Goal: Task Accomplishment & Management: Complete application form

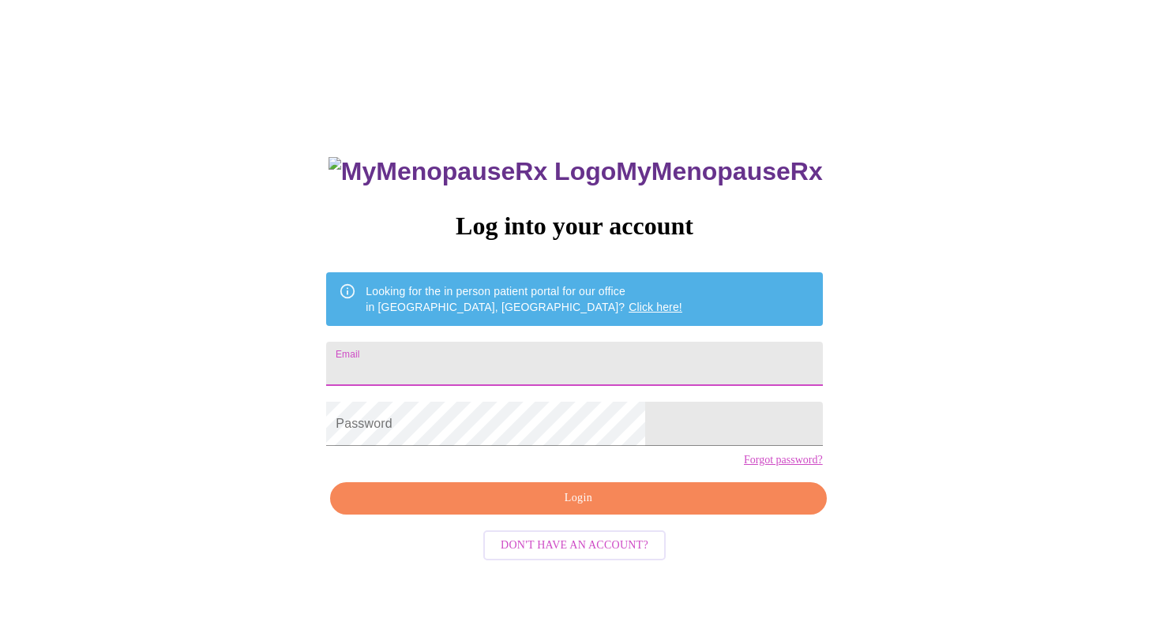
click at [615, 369] on input "Email" at bounding box center [574, 364] width 496 height 44
type input "[EMAIL_ADDRESS][DOMAIN_NAME]"
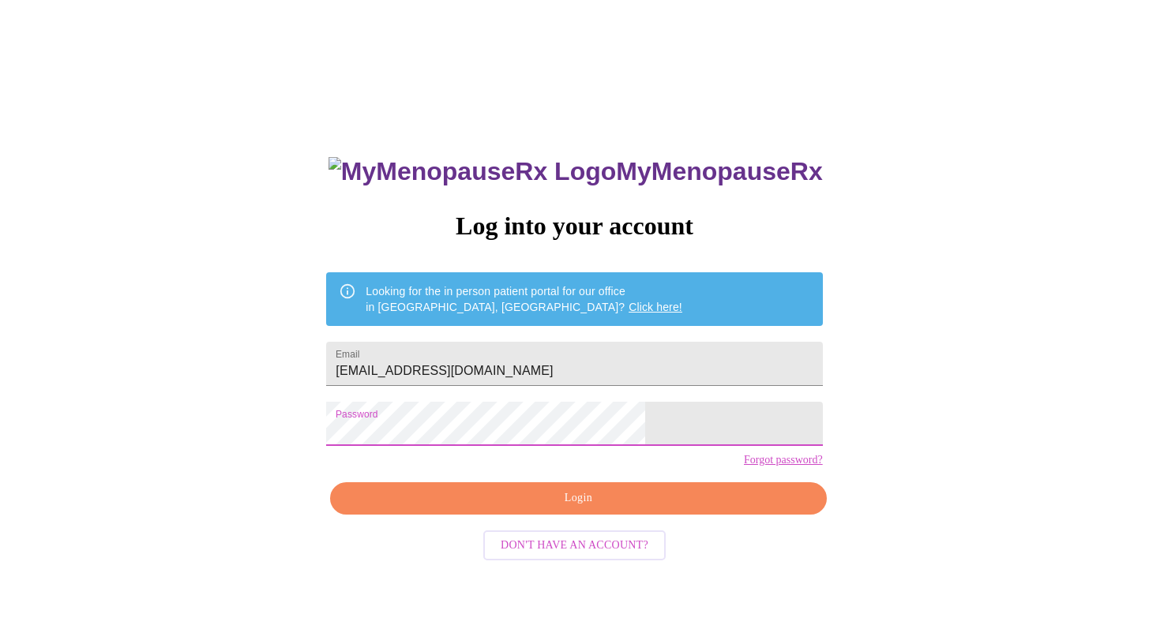
click at [566, 508] on span "Login" at bounding box center [577, 499] width 459 height 20
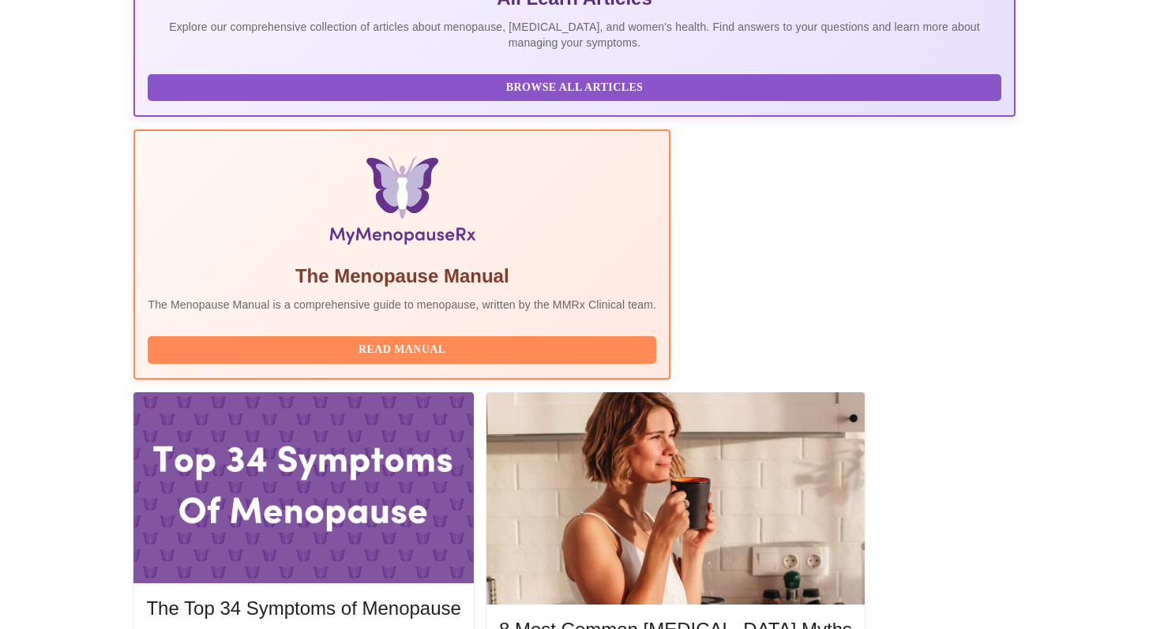
scroll to position [385, 0]
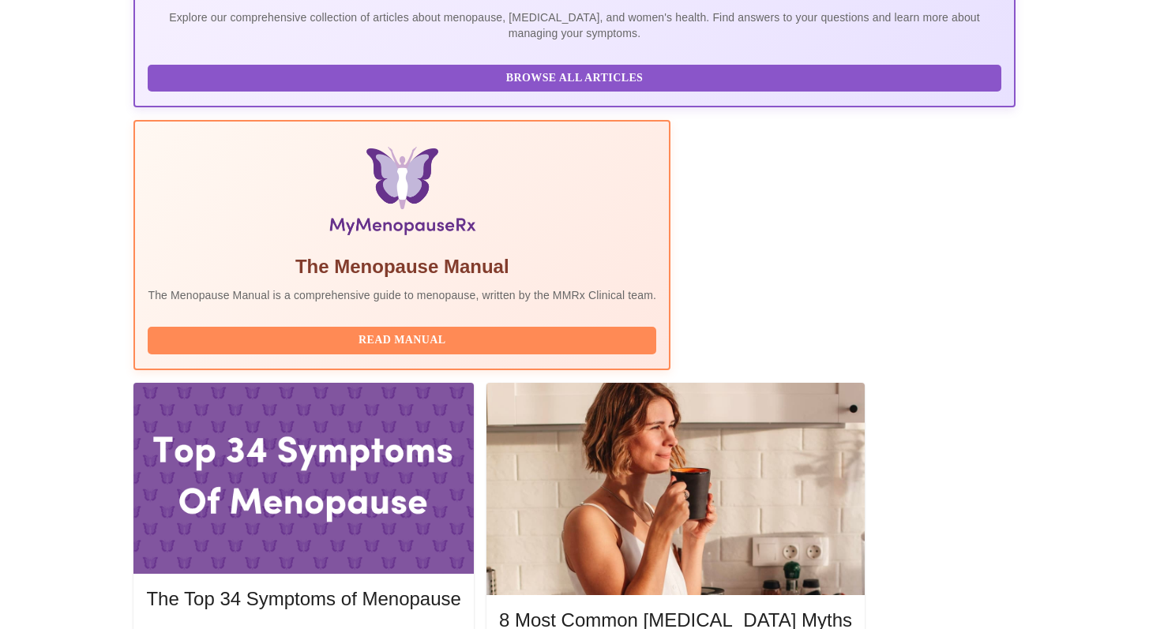
drag, startPoint x: 1134, startPoint y: 257, endPoint x: 1134, endPoint y: 319, distance: 61.6
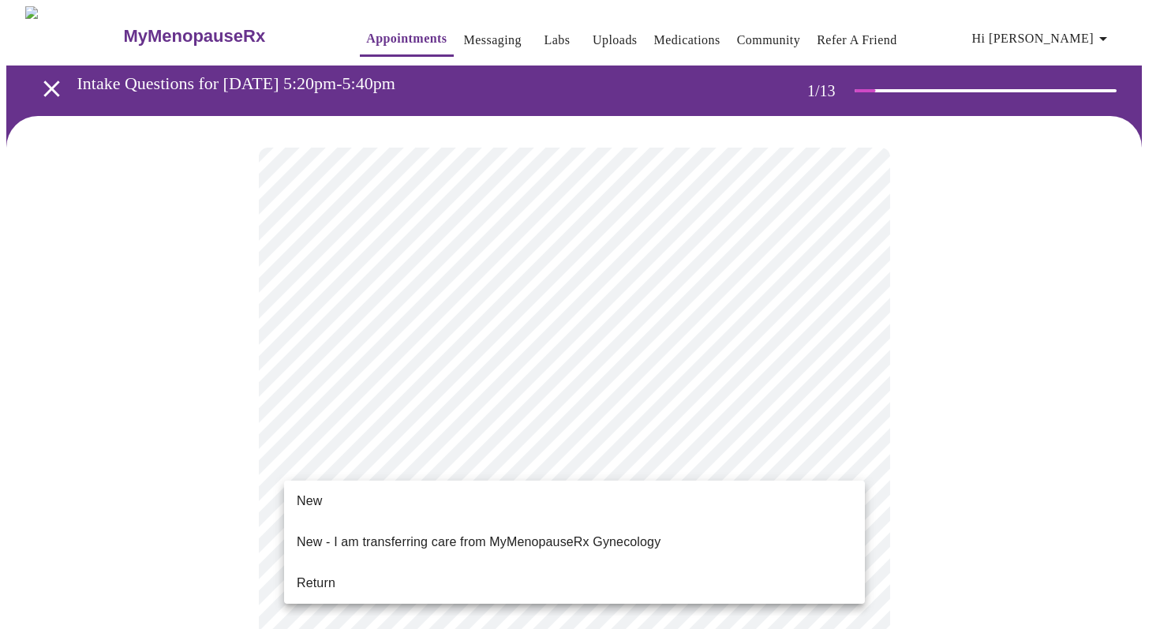
click at [781, 570] on li "Return" at bounding box center [574, 583] width 581 height 28
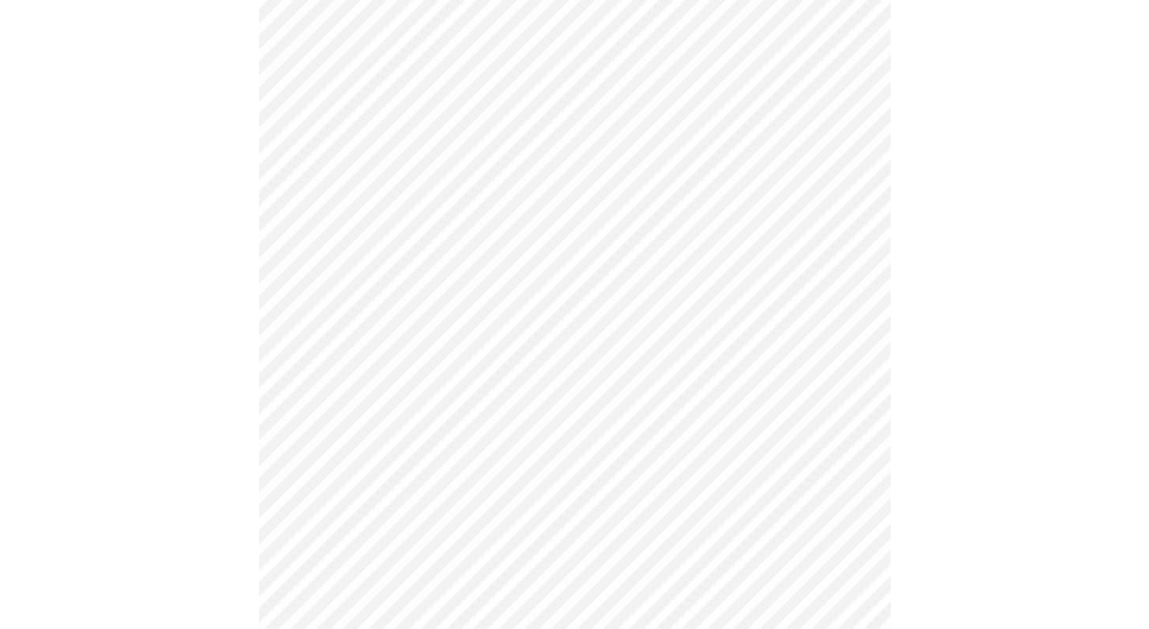
scroll to position [649, 0]
drag, startPoint x: 1160, startPoint y: 375, endPoint x: 1152, endPoint y: 477, distance: 102.1
click at [1148, 477] on html "MyMenopauseRx Appointments Messaging Labs Uploads Medications Community Refer a…" at bounding box center [574, 62] width 1149 height 1423
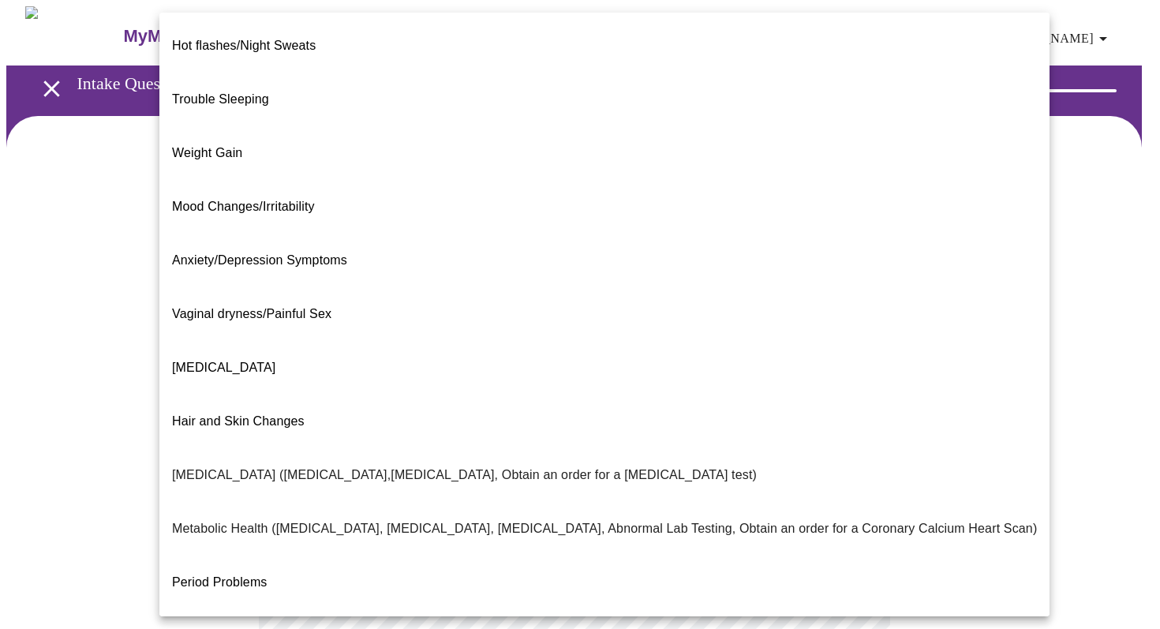
click at [645, 328] on body "MyMenopauseRx Appointments Messaging Labs Uploads Medications Community Refer a…" at bounding box center [580, 480] width 1148 height 949
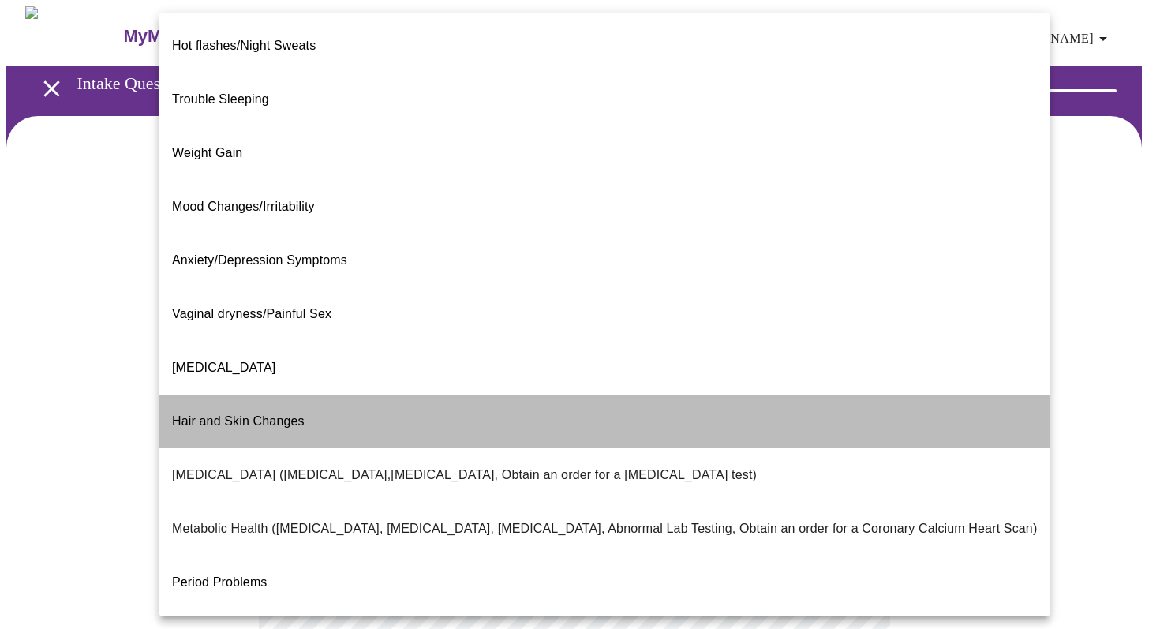
click at [645, 395] on li "Hair and Skin Changes" at bounding box center [604, 422] width 890 height 54
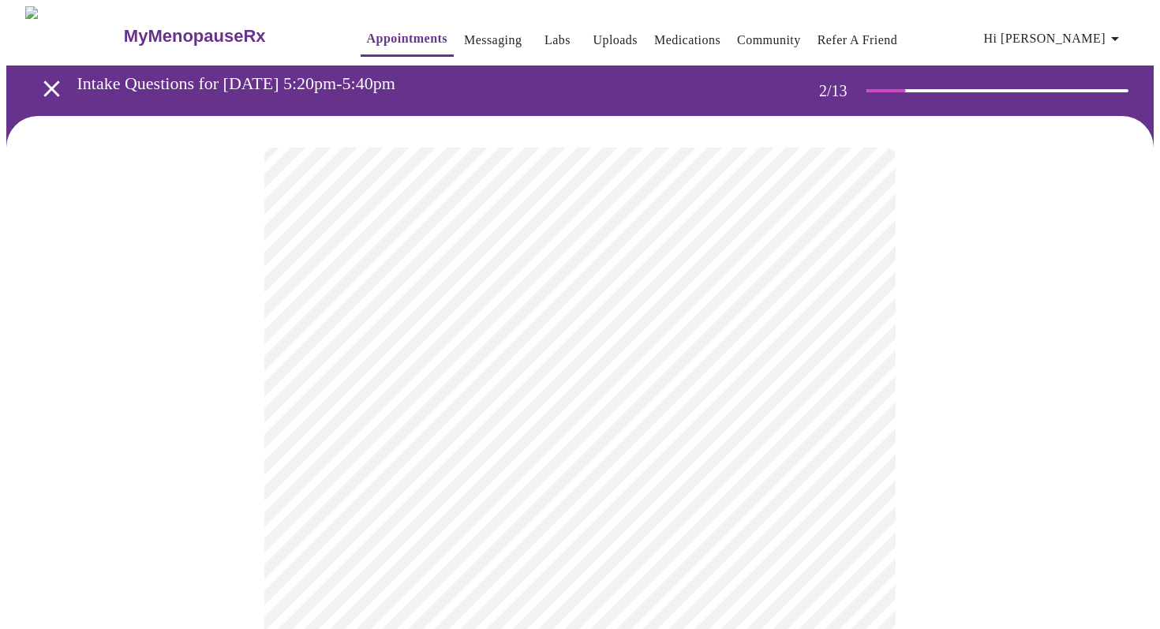
click at [850, 330] on body "MyMenopauseRx Appointments Messaging Labs Uploads Medications Community Refer a…" at bounding box center [580, 475] width 1148 height 939
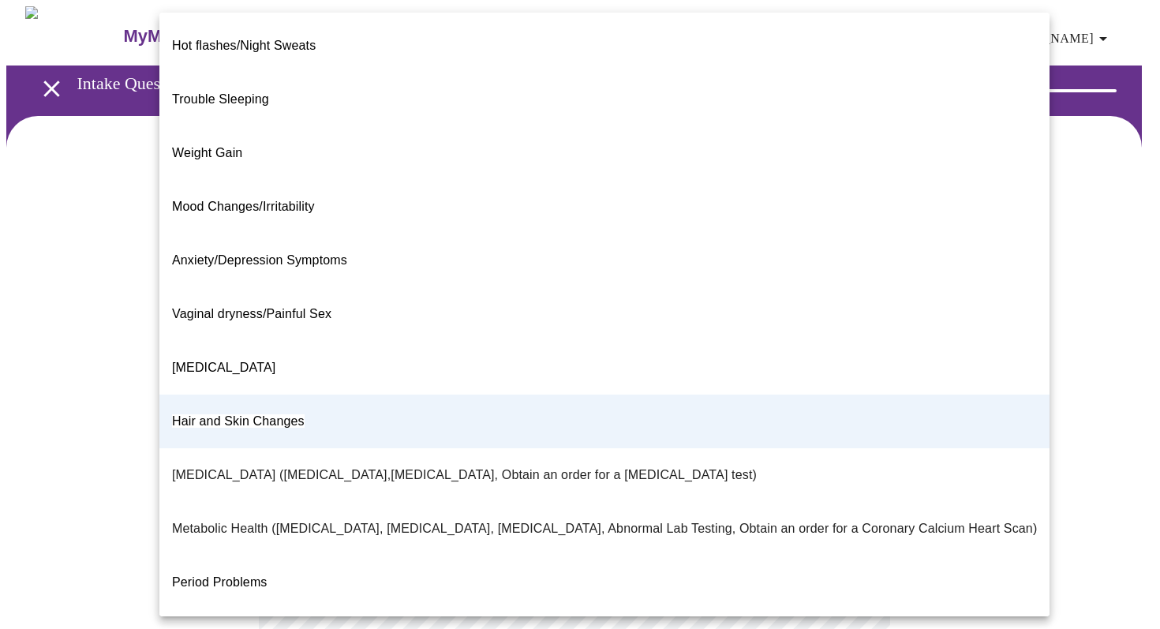
click at [798, 126] on li "Weight Gain" at bounding box center [604, 153] width 890 height 54
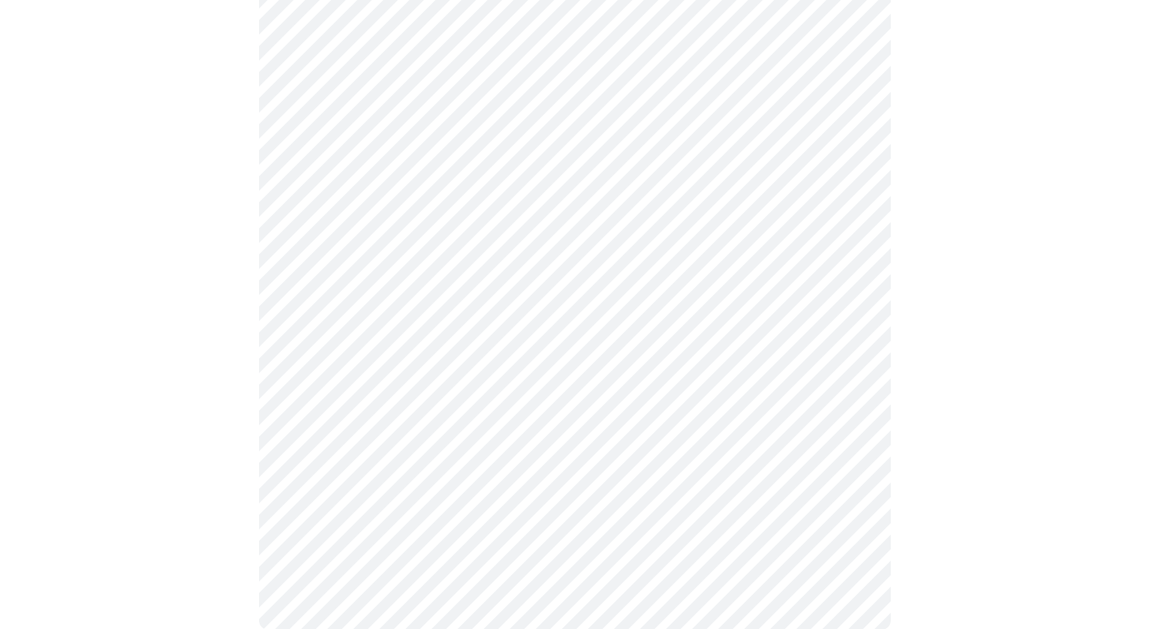
scroll to position [293, 0]
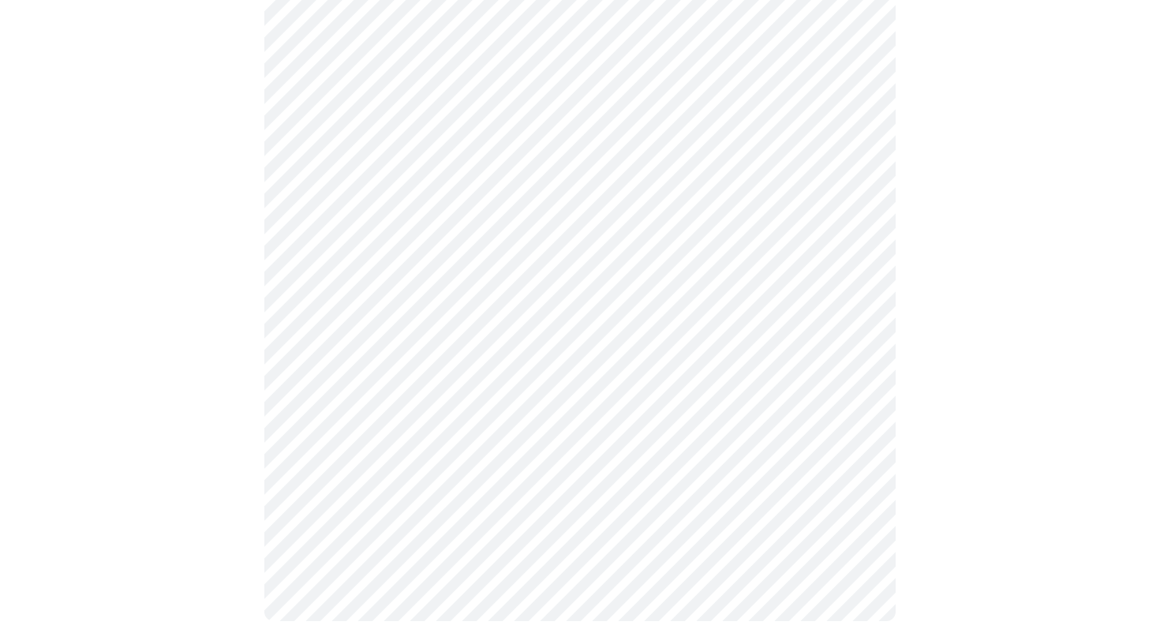
click at [782, 182] on body "MyMenopauseRx Appointments Messaging Labs Uploads Medications Community Refer a…" at bounding box center [580, 182] width 1148 height 939
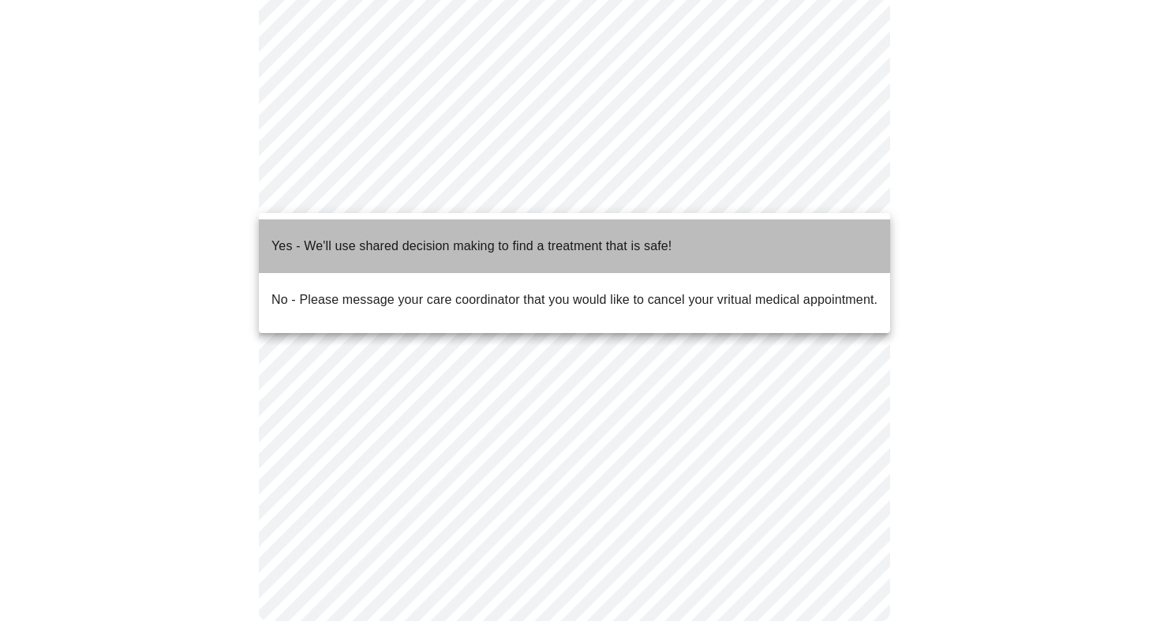
click at [767, 236] on li "Yes - We'll use shared decision making to find a treatment that is safe!" at bounding box center [575, 246] width 632 height 54
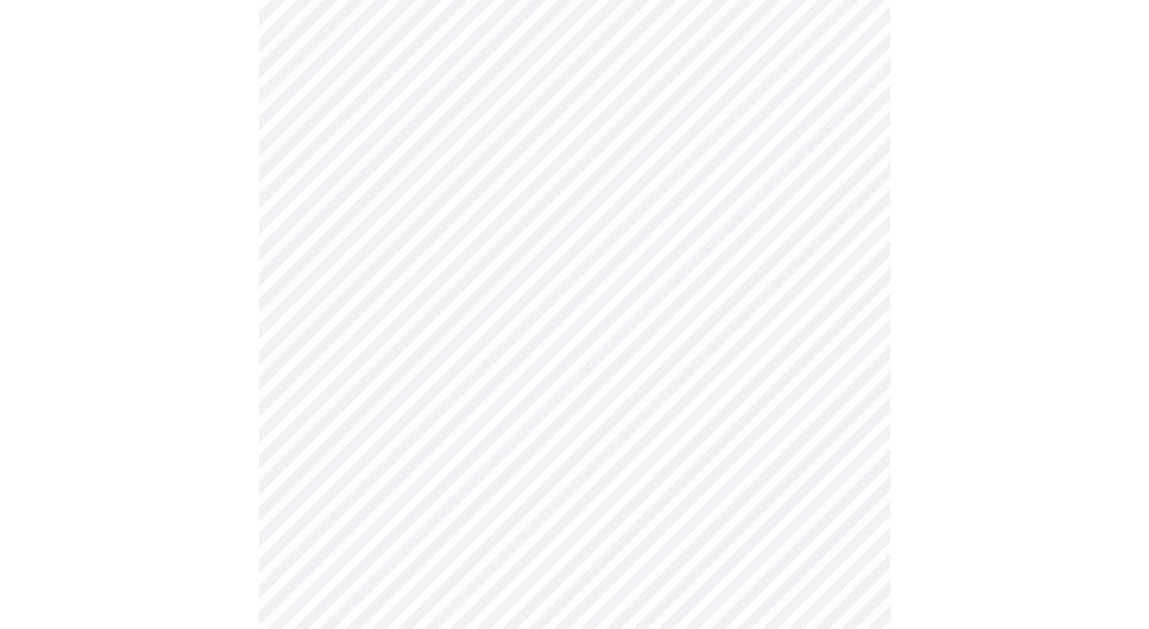
scroll to position [0, 0]
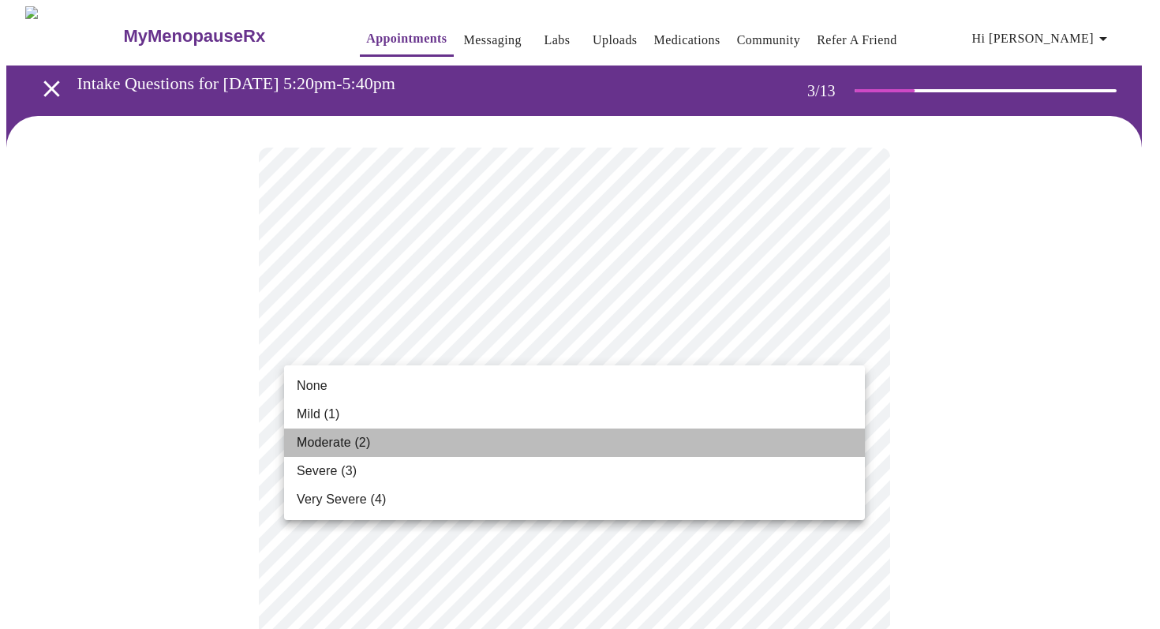
click at [814, 439] on li "Moderate (2)" at bounding box center [574, 443] width 581 height 28
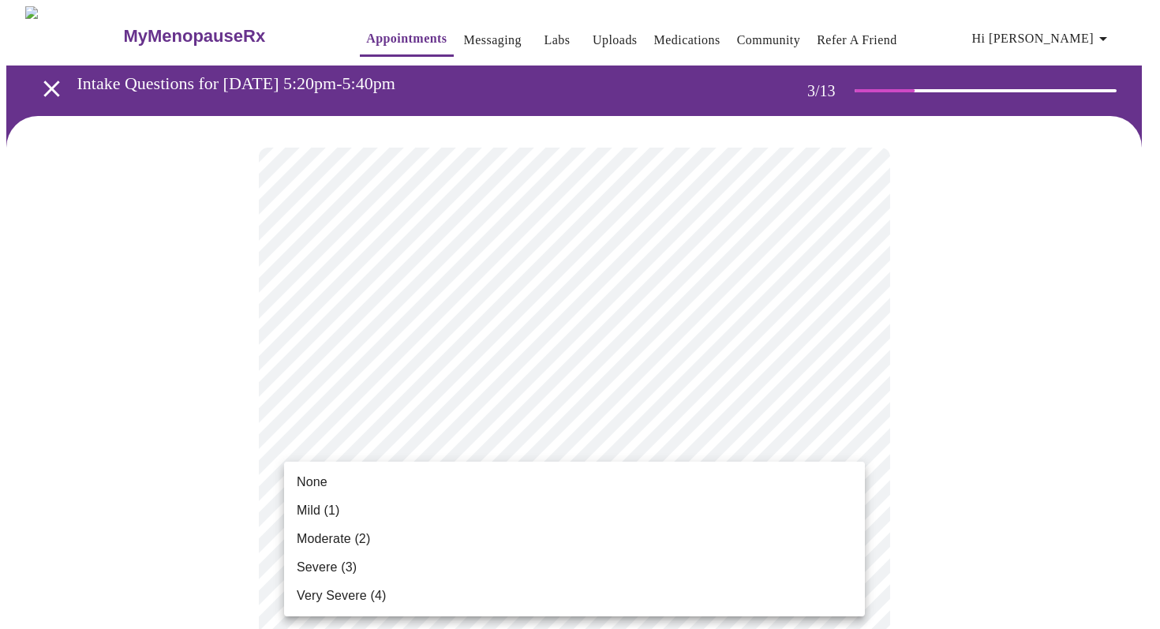
click at [824, 527] on li "Moderate (2)" at bounding box center [574, 539] width 581 height 28
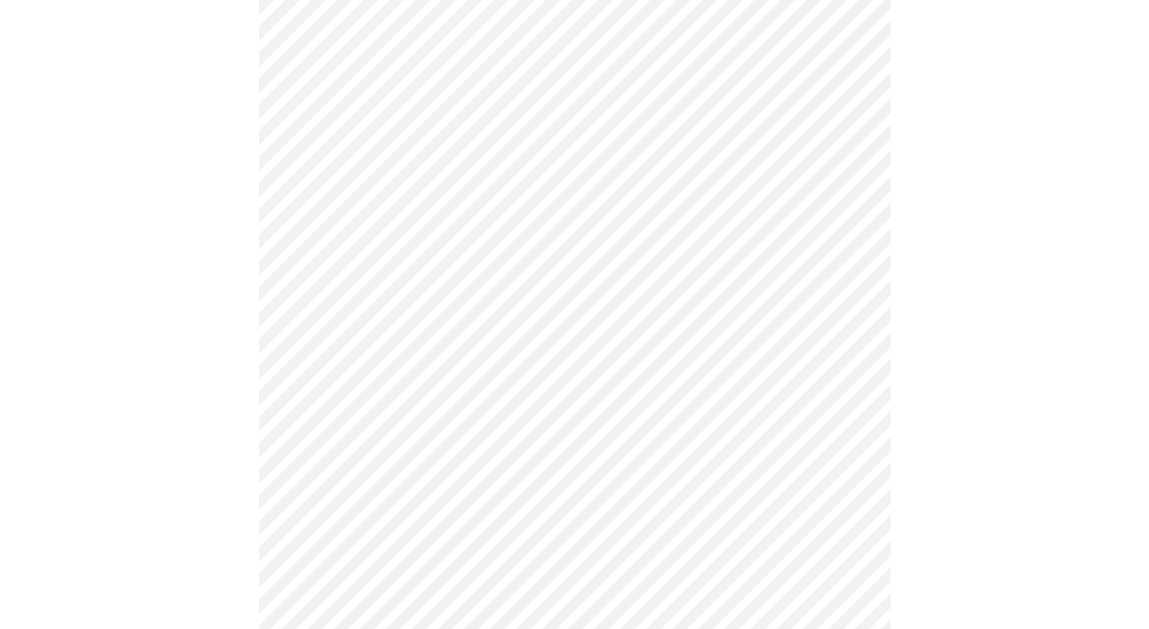
scroll to position [358, 0]
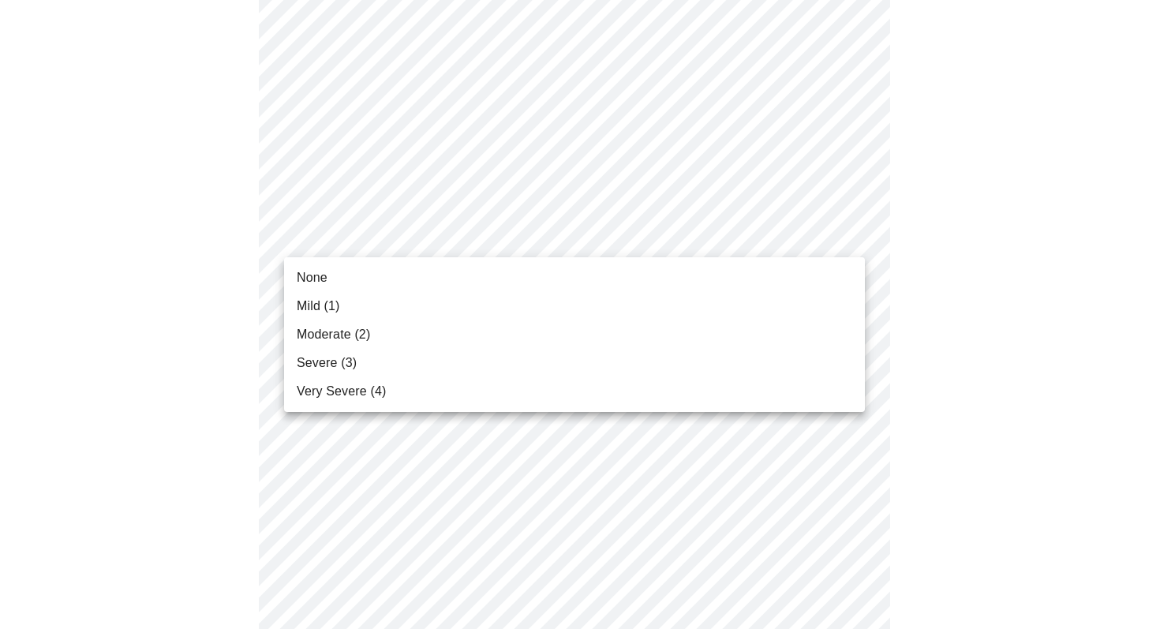
click at [779, 324] on li "Moderate (2)" at bounding box center [574, 335] width 581 height 28
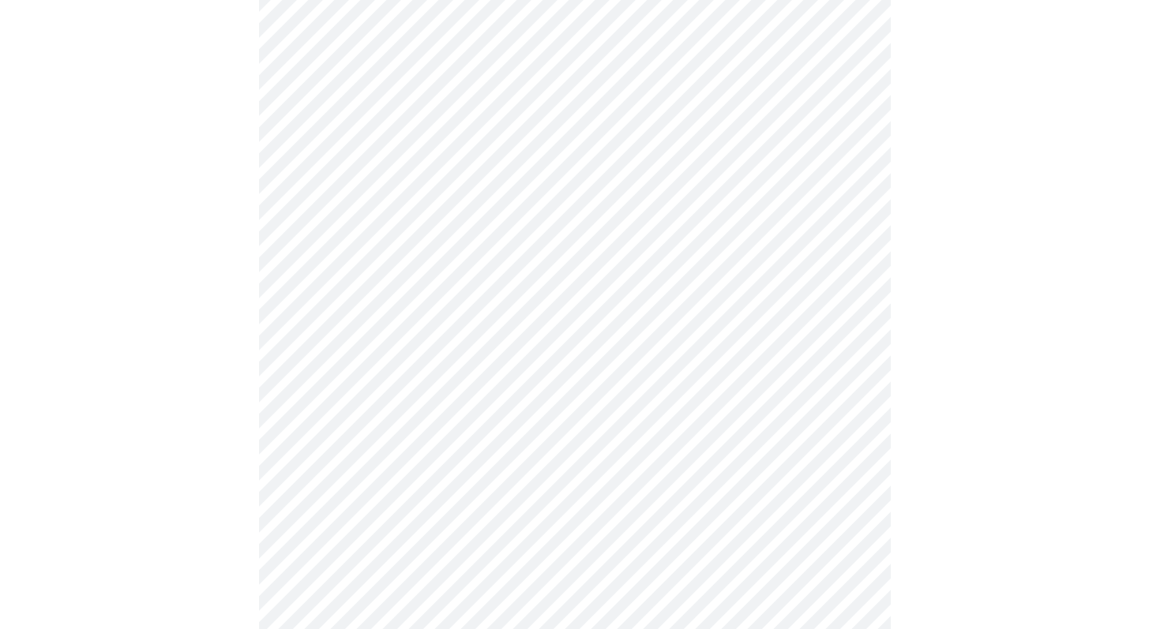
scroll to position [695, 0]
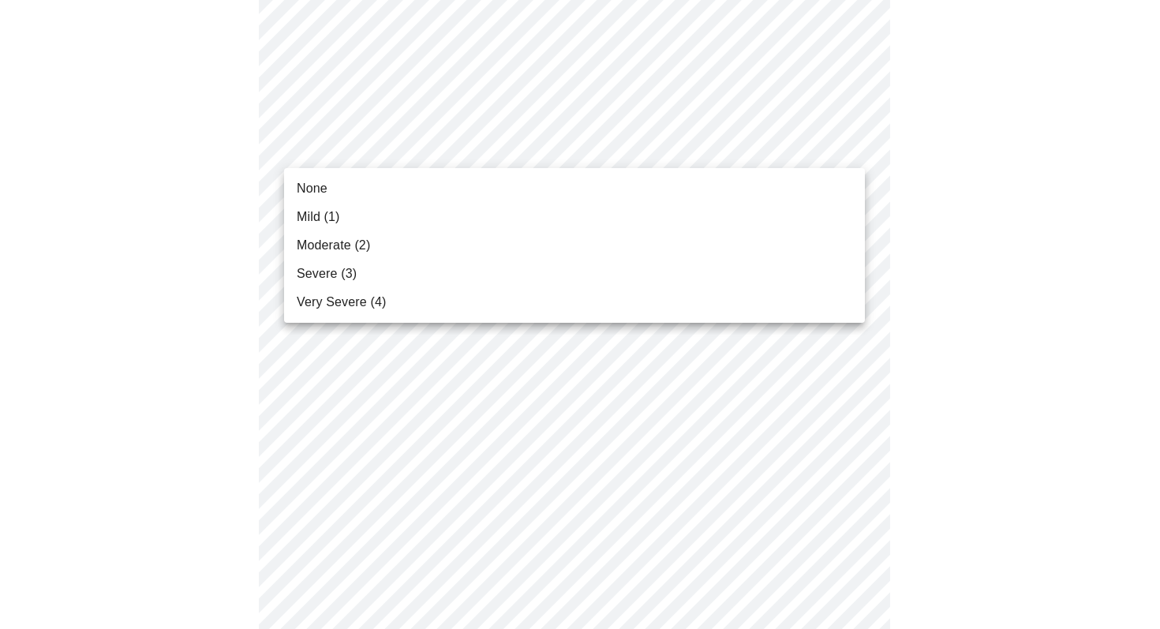
click at [838, 143] on body "MyMenopauseRx Appointments Messaging Labs Uploads Medications Community Refer a…" at bounding box center [580, 328] width 1148 height 2034
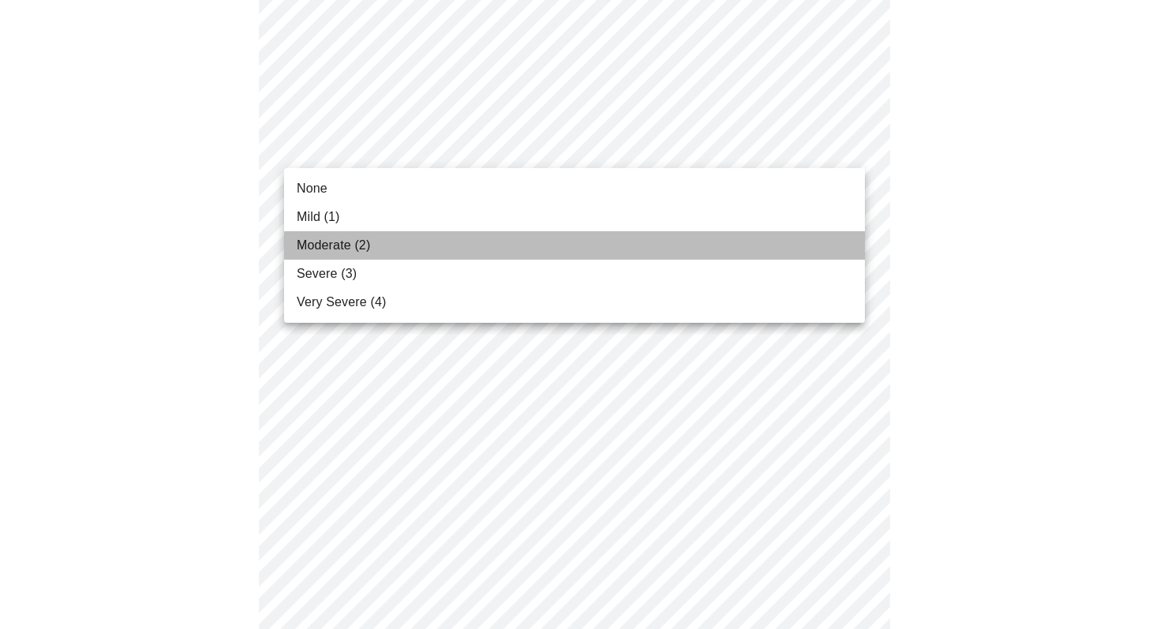
click at [791, 234] on li "Moderate (2)" at bounding box center [574, 245] width 581 height 28
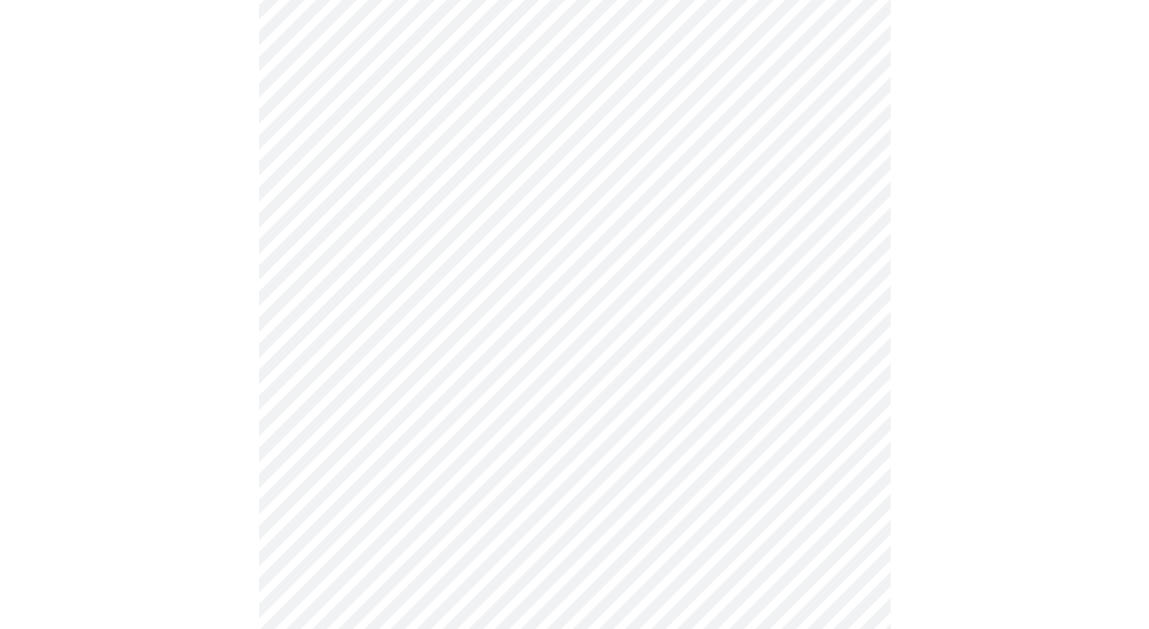
scroll to position [839, 0]
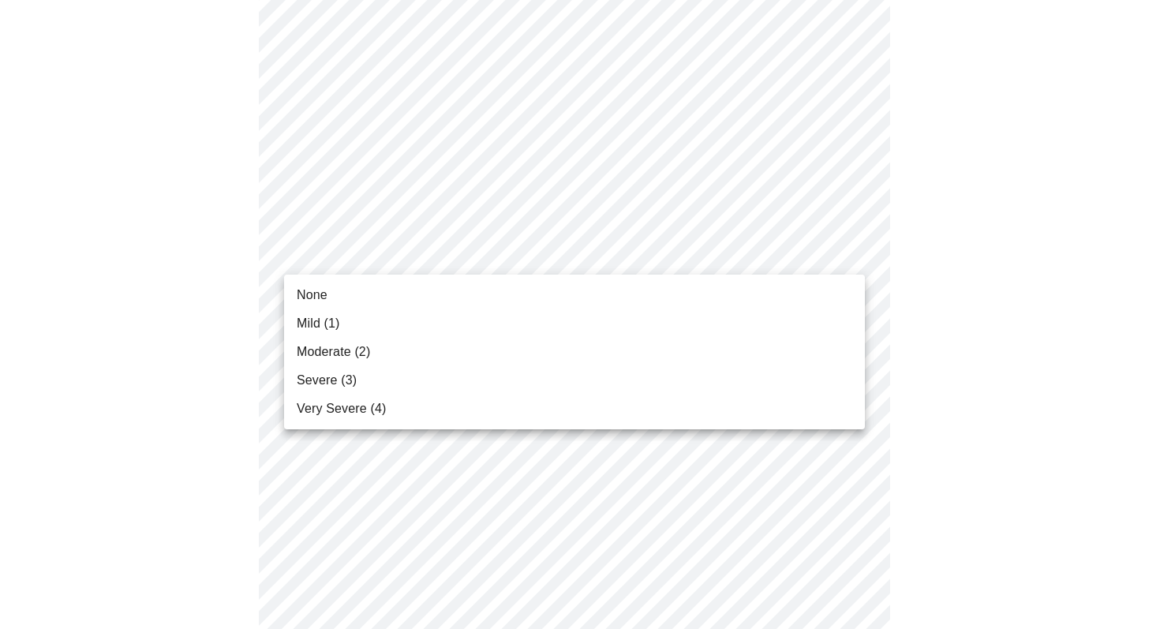
click at [797, 239] on body "MyMenopauseRx Appointments Messaging Labs Uploads Medications Community Refer a…" at bounding box center [580, 172] width 1148 height 2011
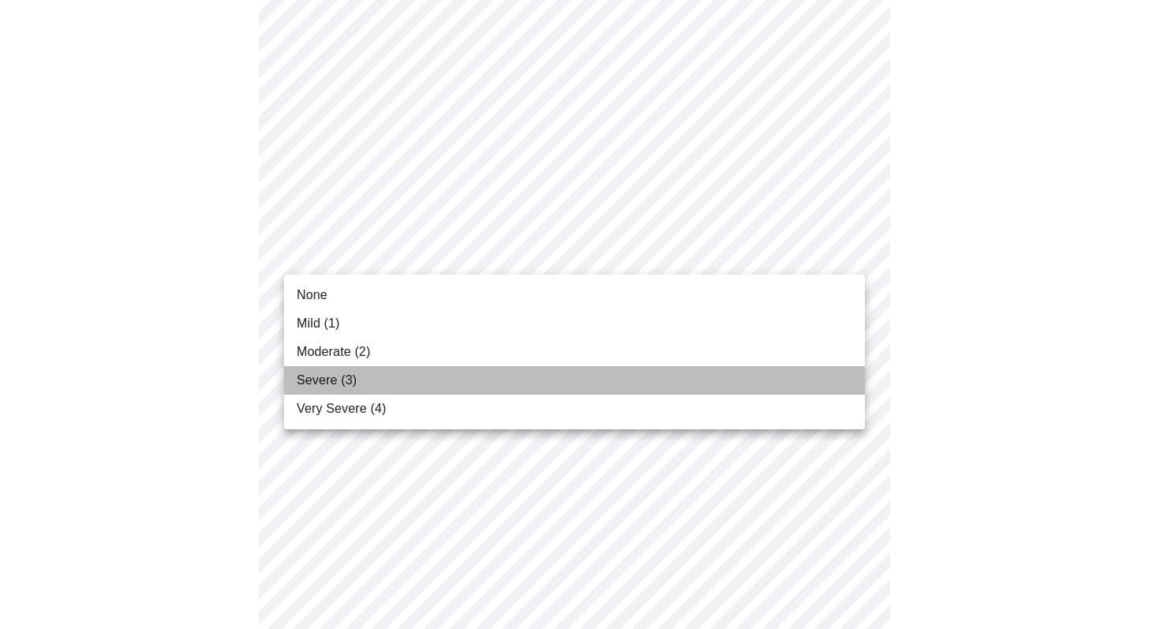
click at [763, 366] on li "Severe (3)" at bounding box center [574, 380] width 581 height 28
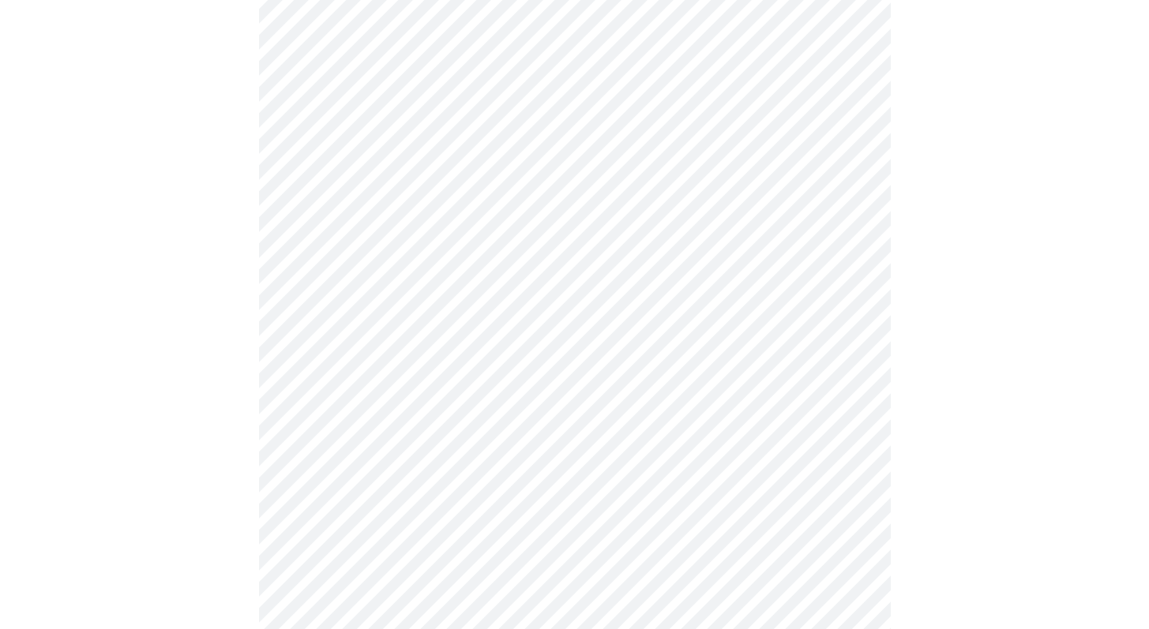
scroll to position [1091, 0]
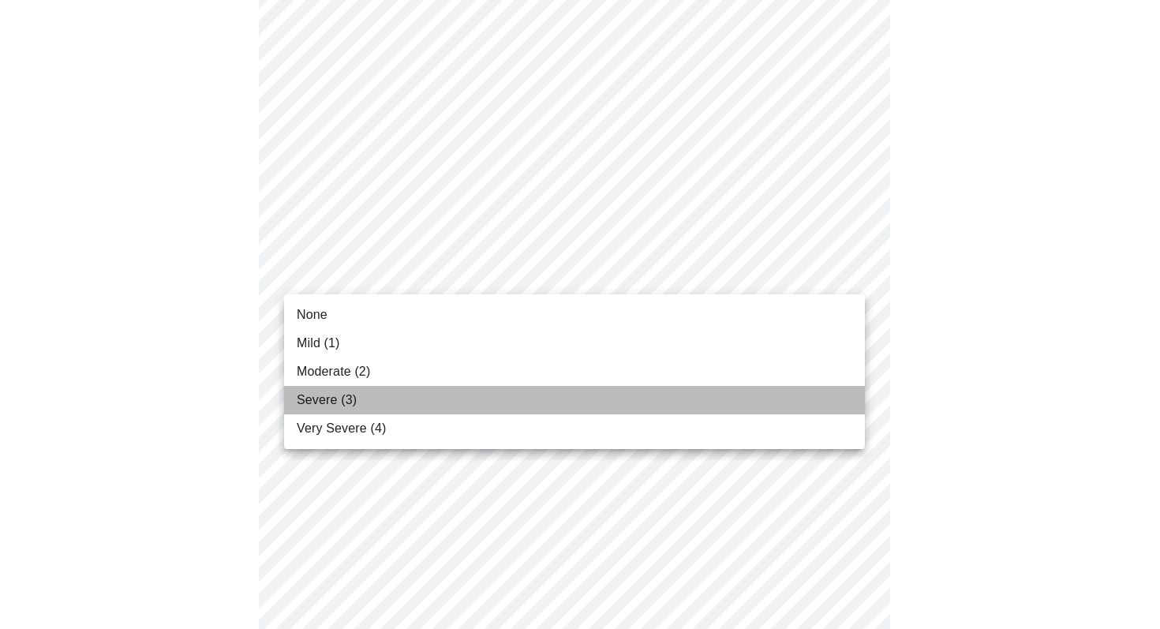
click at [704, 394] on li "Severe (3)" at bounding box center [574, 400] width 581 height 28
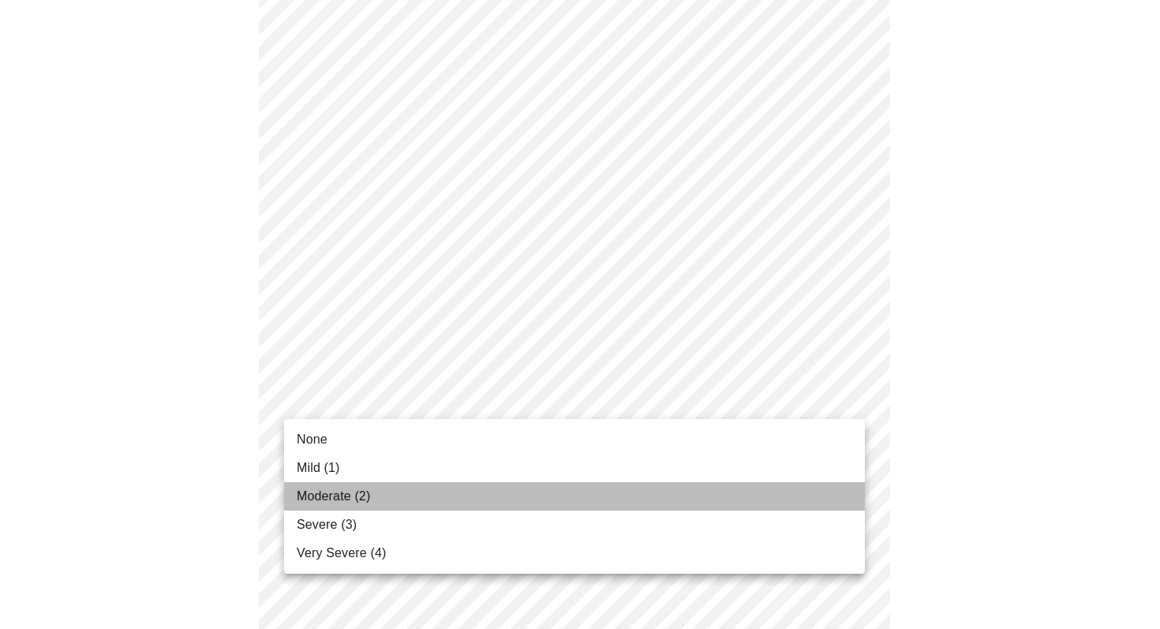
click at [740, 492] on li "Moderate (2)" at bounding box center [574, 496] width 581 height 28
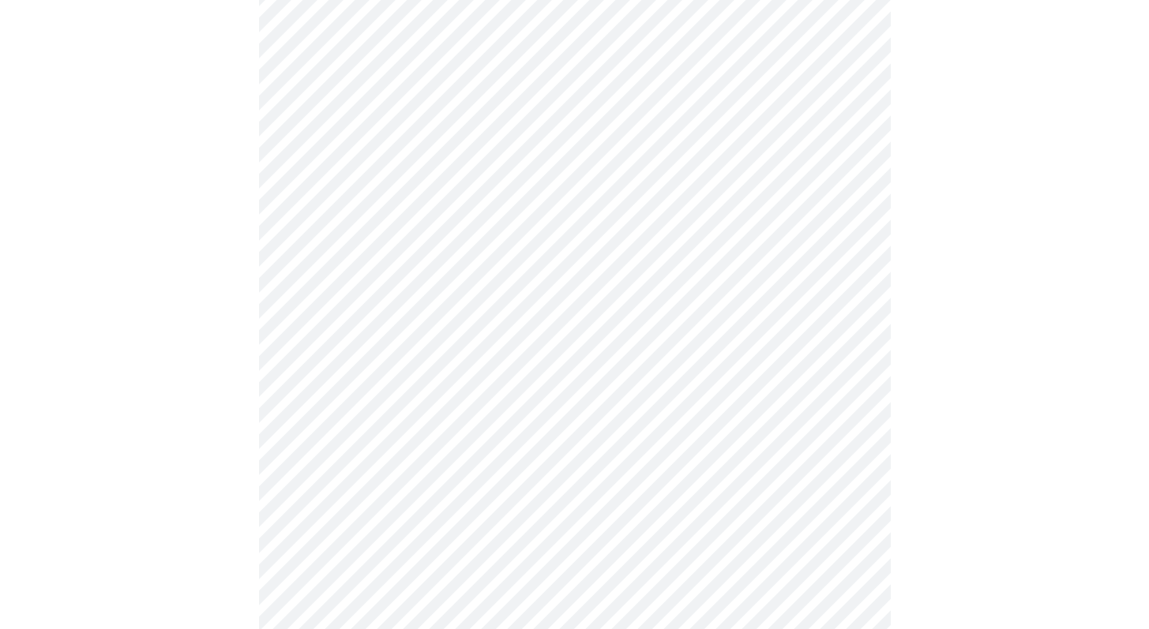
scroll to position [1285, 0]
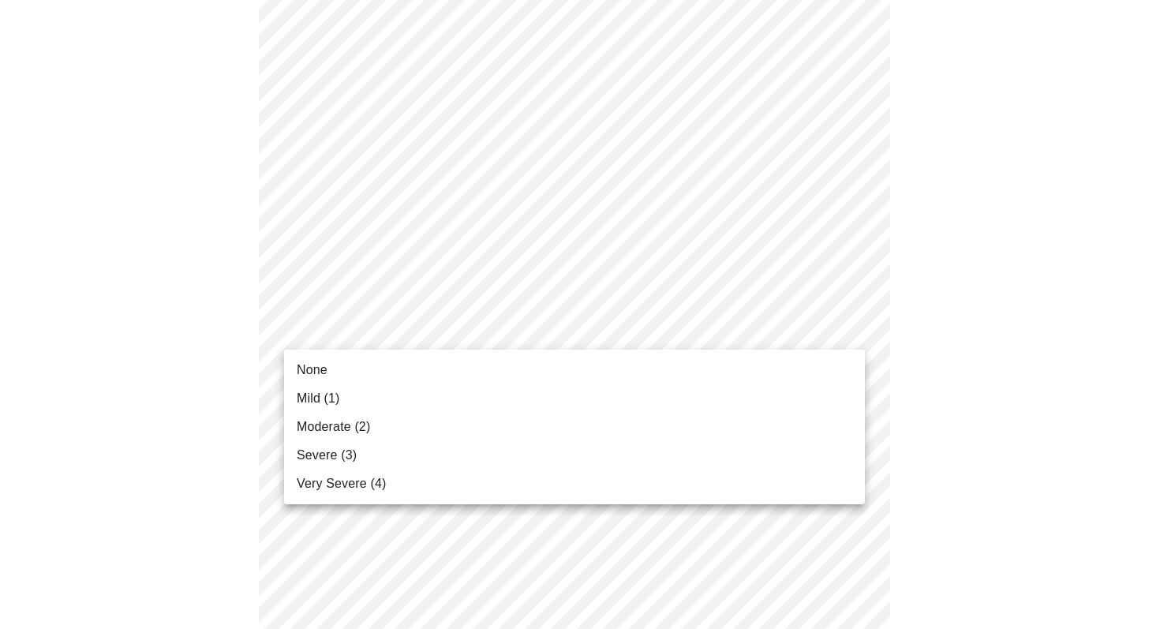
click at [772, 424] on li "Moderate (2)" at bounding box center [574, 427] width 581 height 28
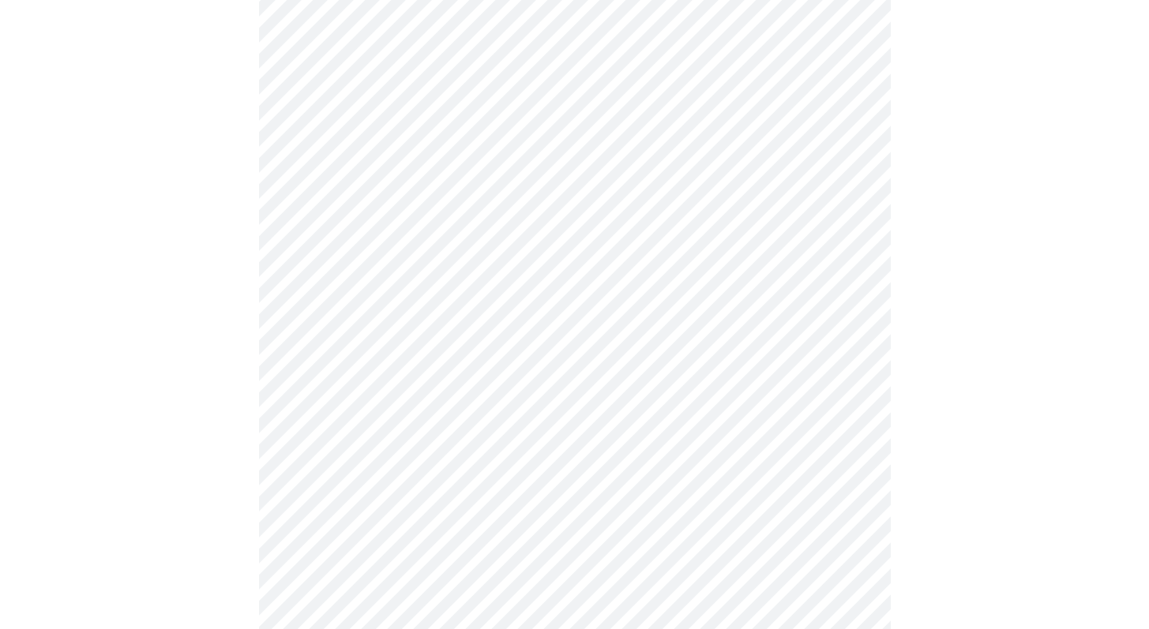
drag, startPoint x: 1160, startPoint y: 515, endPoint x: 1141, endPoint y: 422, distance: 95.1
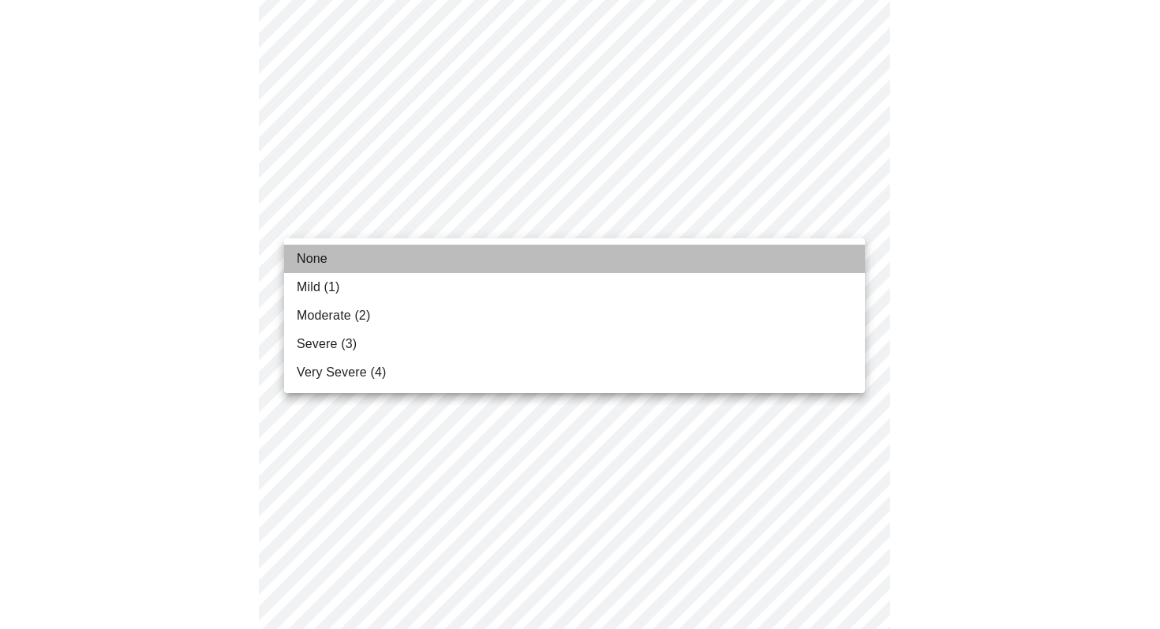
click at [752, 254] on li "None" at bounding box center [574, 259] width 581 height 28
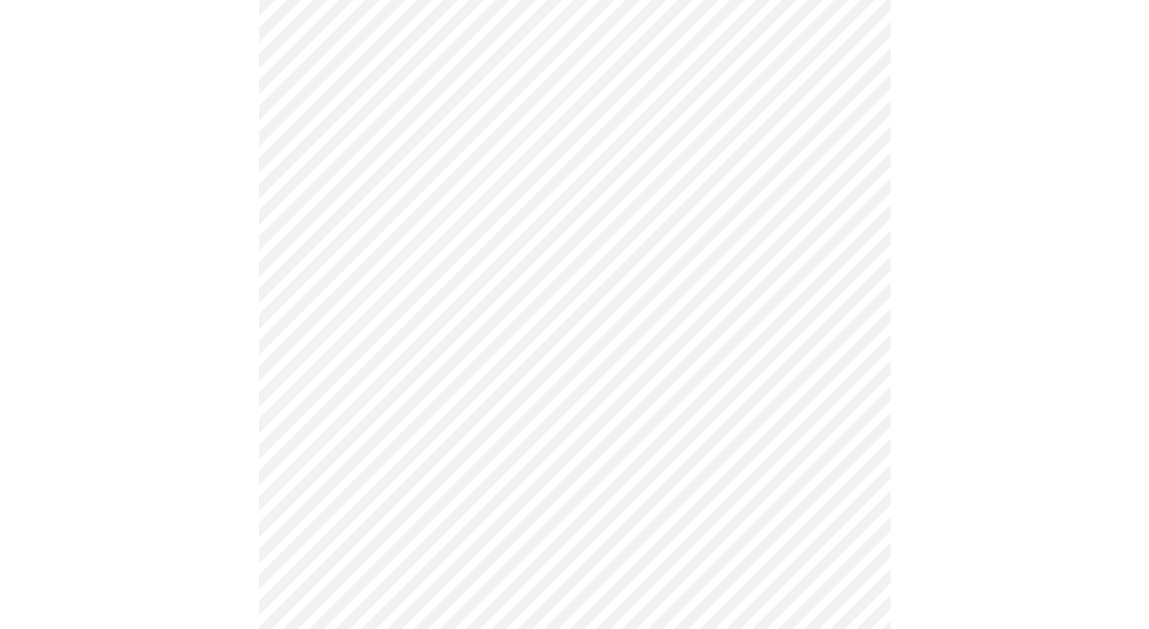
scroll to position [512, 0]
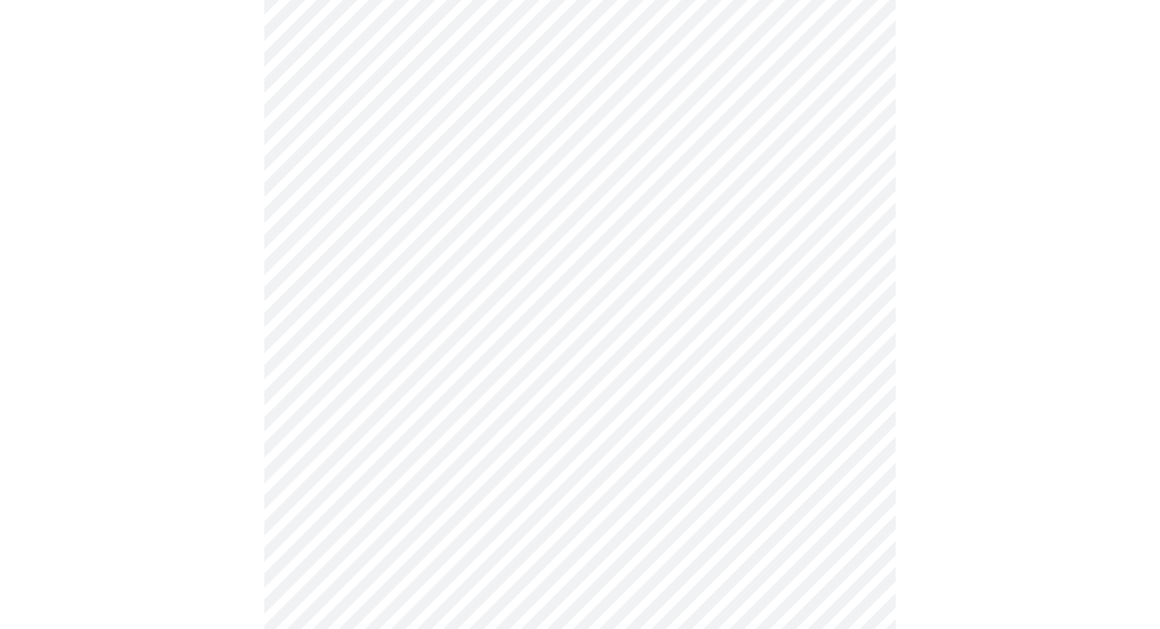
click at [583, 196] on body "MyMenopauseRx Appointments Messaging Labs Uploads Medications Community Refer a…" at bounding box center [580, 444] width 1148 height 1901
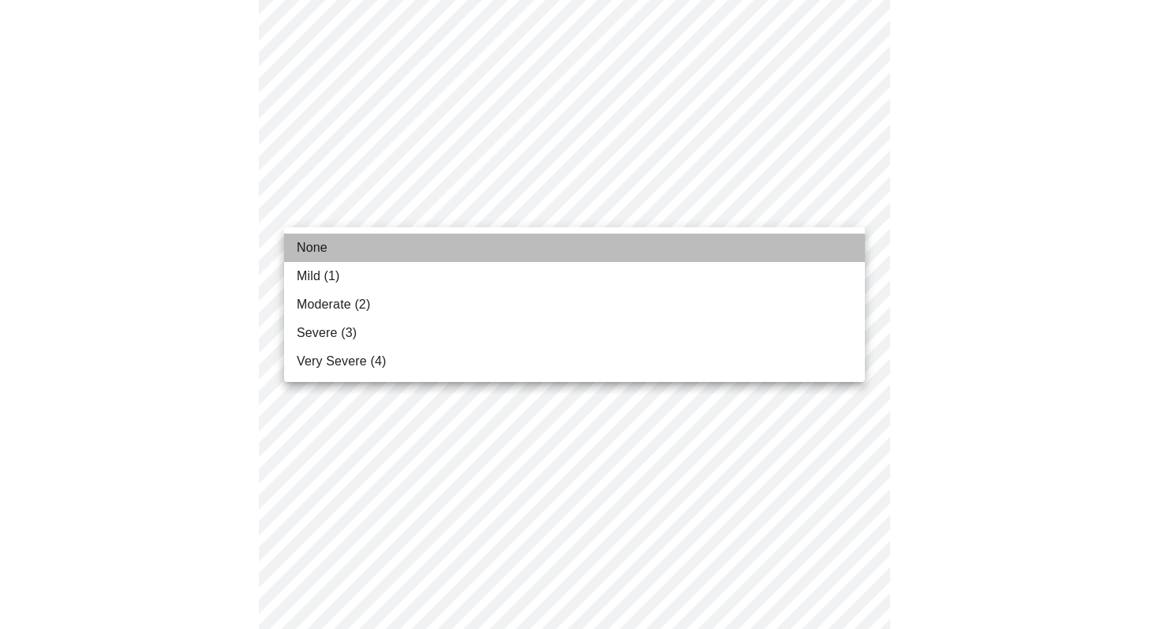
click at [560, 246] on li "None" at bounding box center [574, 248] width 581 height 28
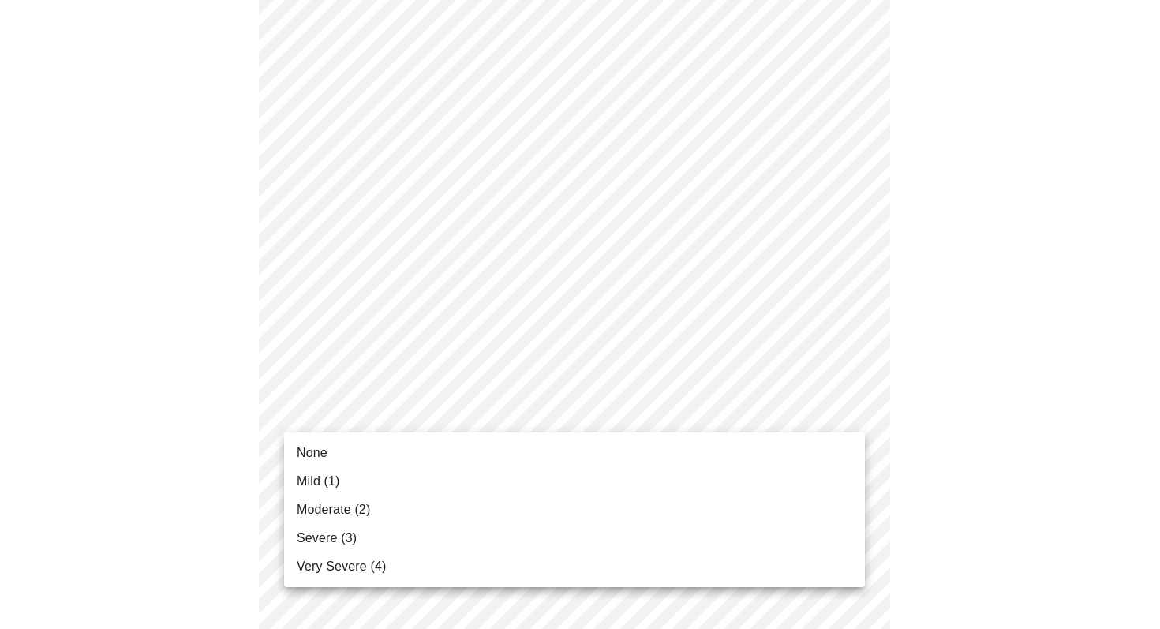
click at [695, 428] on body "MyMenopauseRx Appointments Messaging Labs Uploads Medications Community Refer a…" at bounding box center [580, 433] width 1148 height 1879
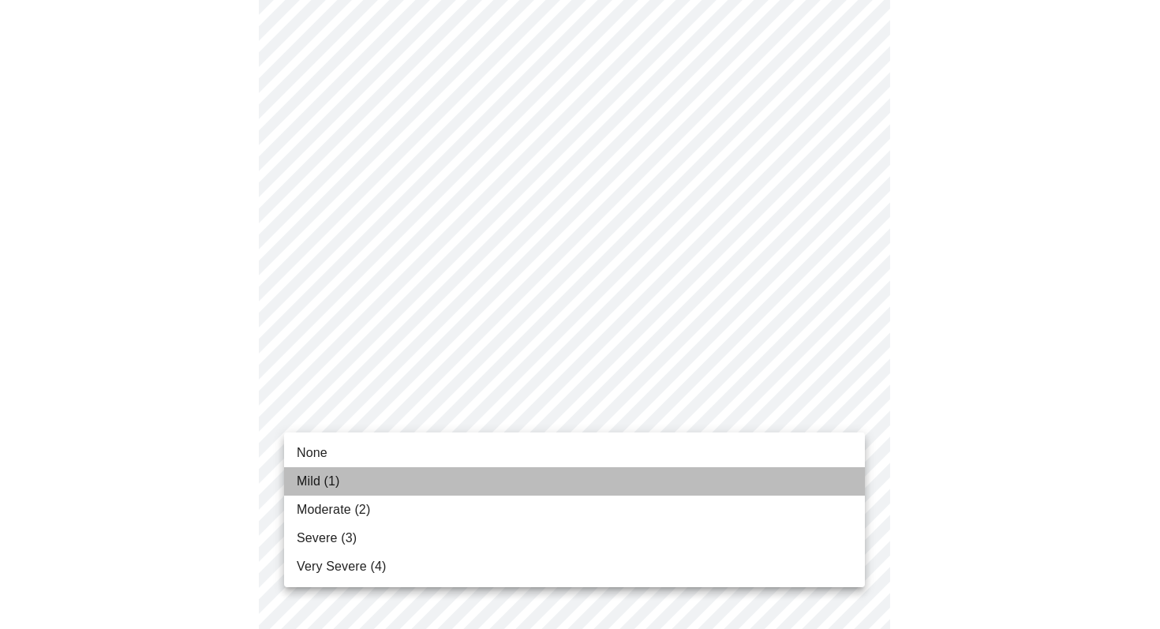
click at [703, 478] on li "Mild (1)" at bounding box center [574, 481] width 581 height 28
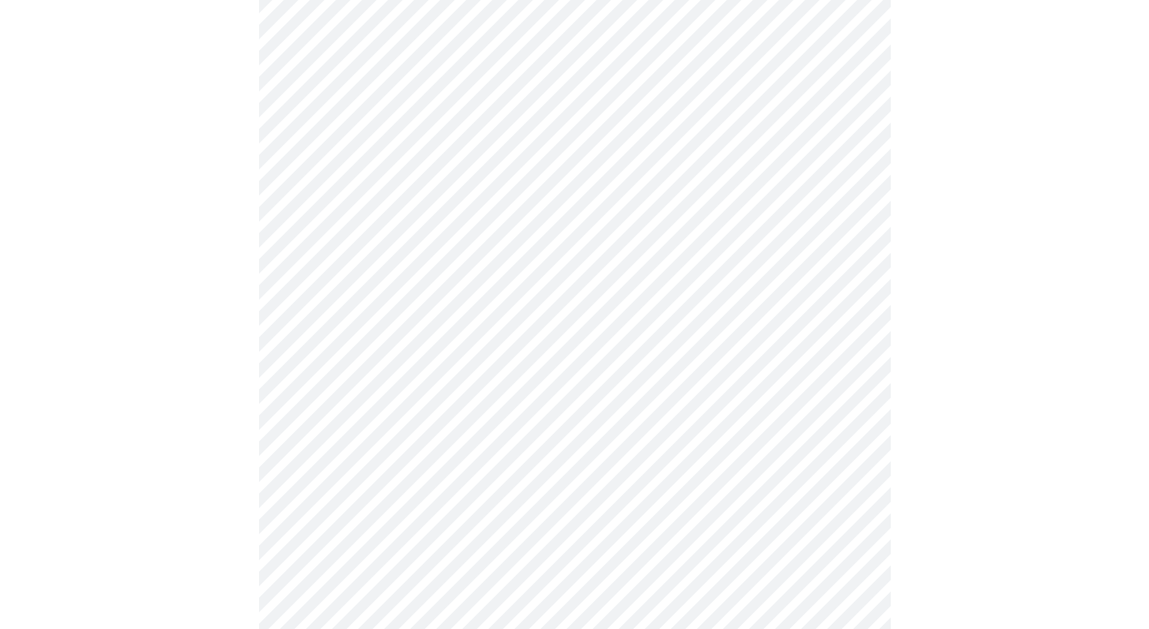
scroll to position [533, 0]
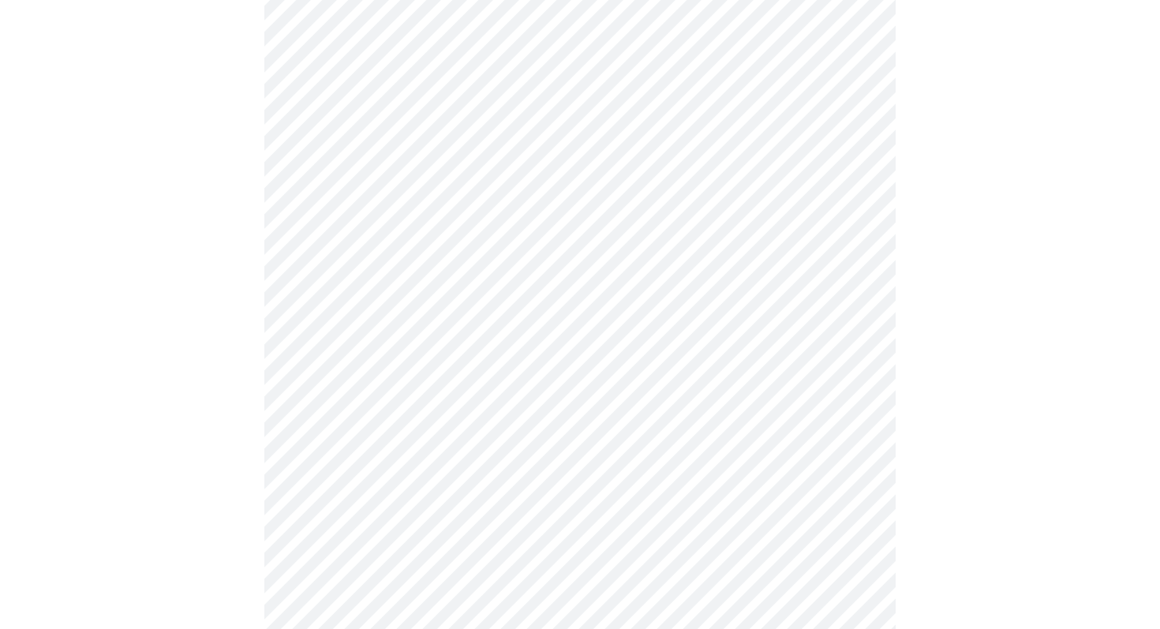
click at [624, 433] on body "MyMenopauseRx Appointments Messaging Labs Uploads Medications Community Refer a…" at bounding box center [580, 252] width 1148 height 1558
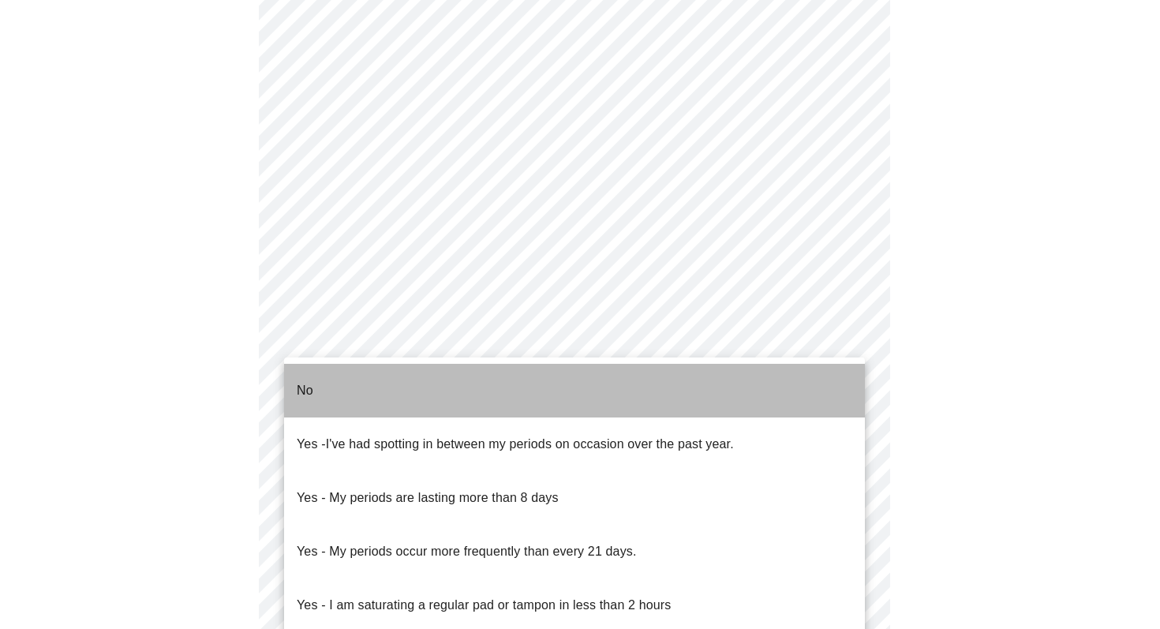
click at [631, 385] on li "No" at bounding box center [574, 391] width 581 height 54
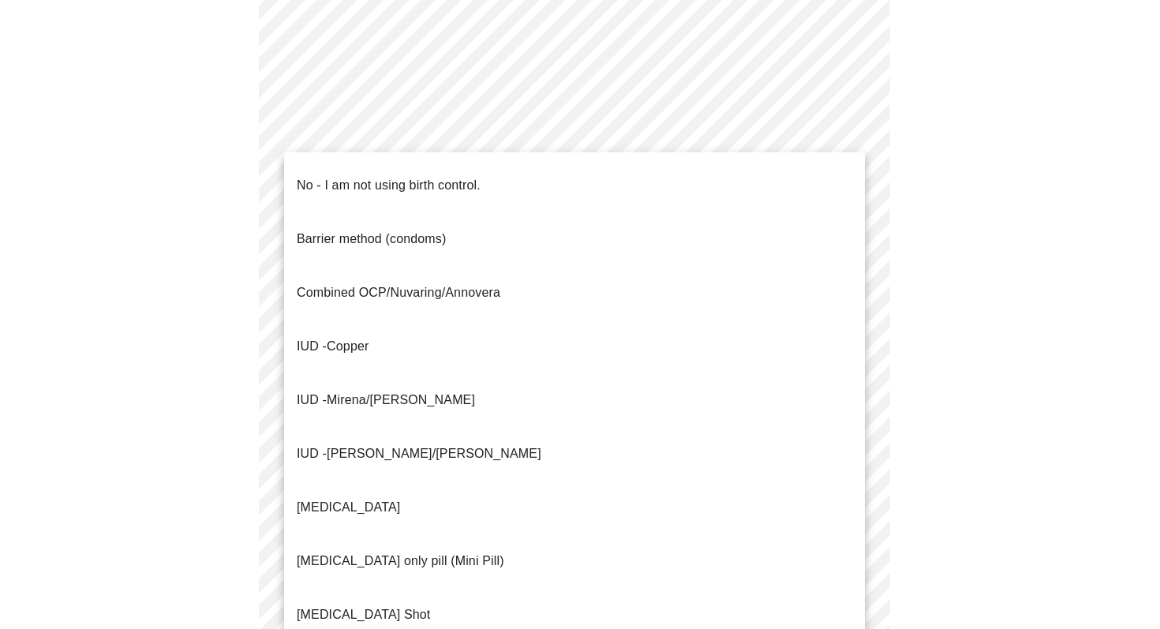
click at [683, 546] on body "MyMenopauseRx Appointments Messaging Labs Uploads Medications Community Refer a…" at bounding box center [580, 247] width 1148 height 1549
click at [751, 186] on li "No - I am not using birth control." at bounding box center [574, 186] width 581 height 54
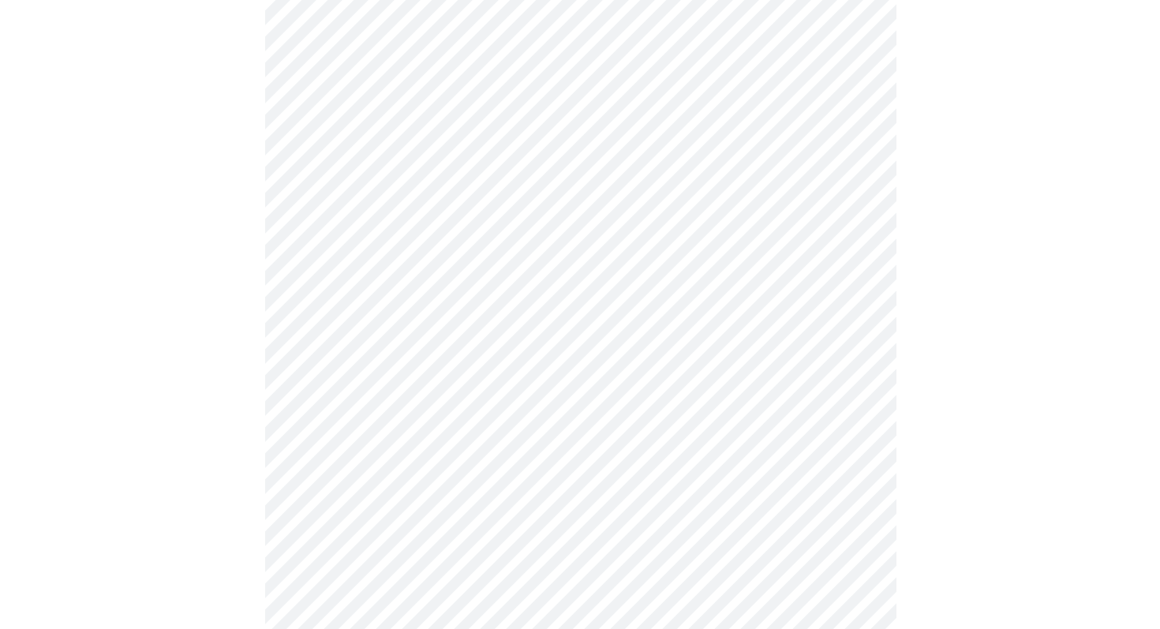
scroll to position [910, 0]
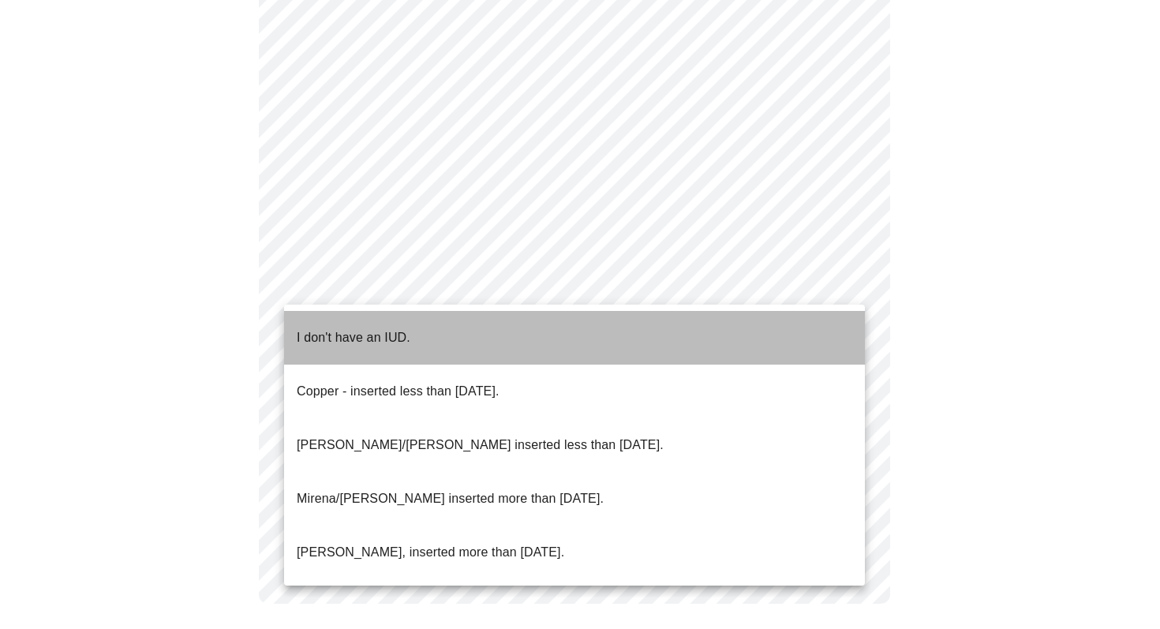
click at [820, 324] on li "I don't have an IUD." at bounding box center [574, 338] width 581 height 54
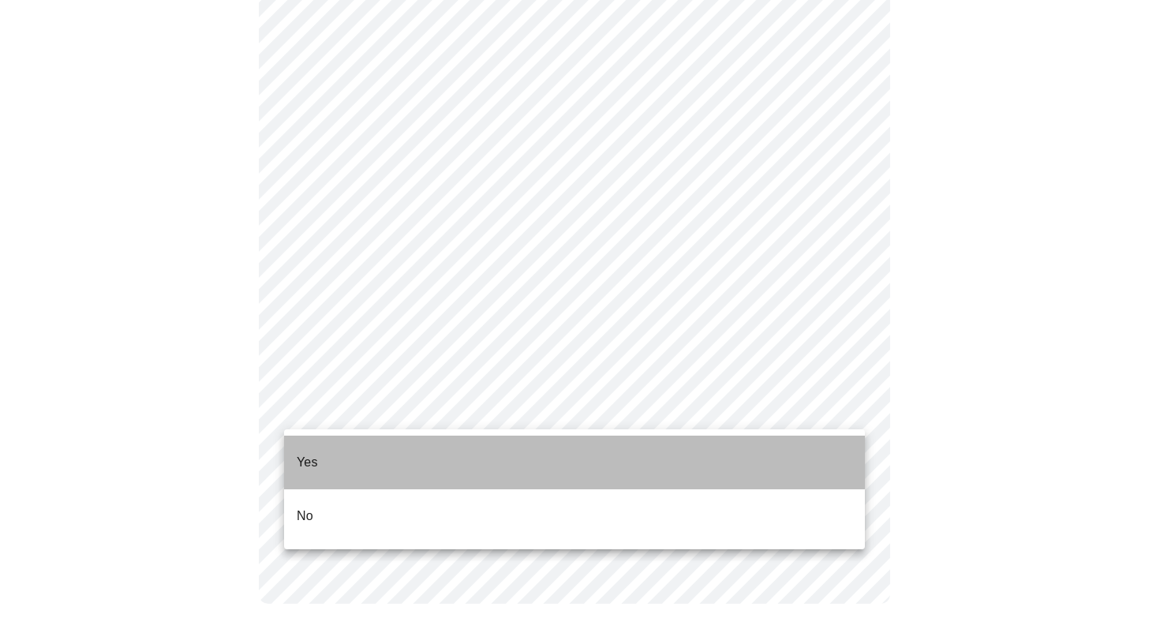
click at [778, 451] on li "Yes" at bounding box center [574, 463] width 581 height 54
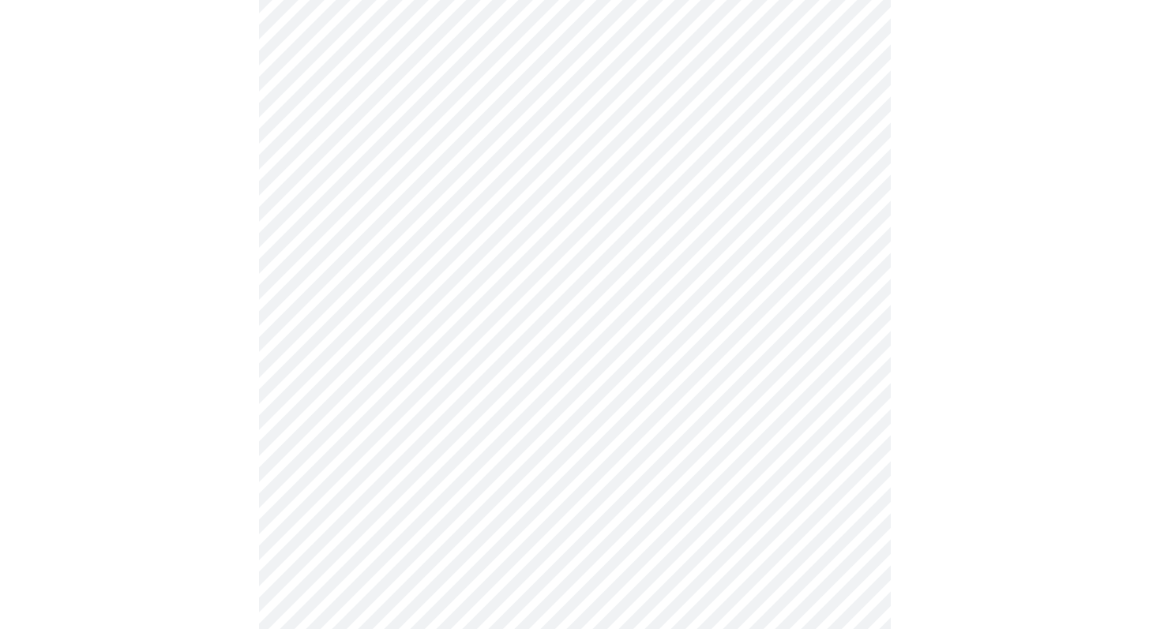
scroll to position [4096, 0]
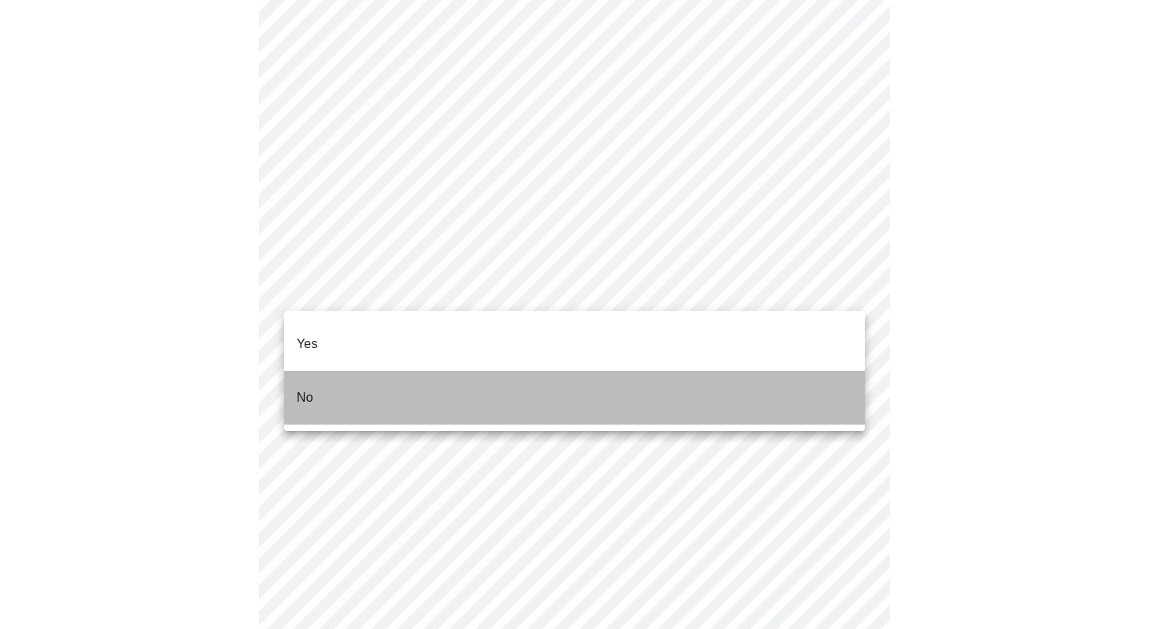
click at [818, 371] on li "No" at bounding box center [574, 398] width 581 height 54
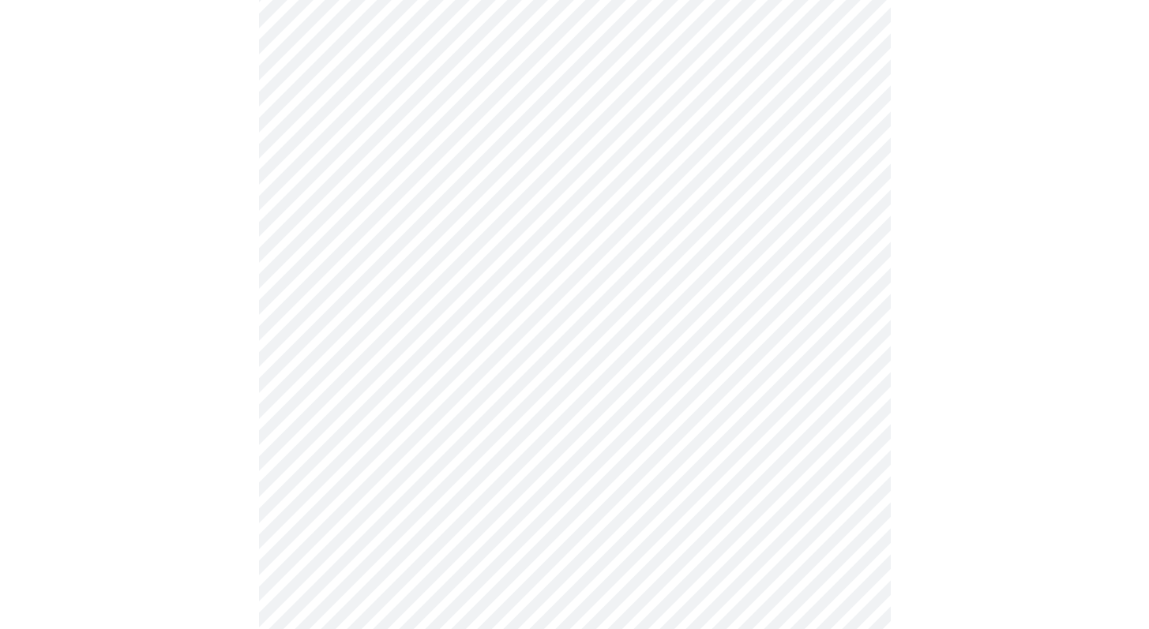
scroll to position [762, 0]
drag, startPoint x: 1160, startPoint y: 304, endPoint x: 1153, endPoint y: 469, distance: 165.1
click at [1148, 469] on html "MyMenopauseRx Appointments Messaging Labs Uploads Medications Community Refer a…" at bounding box center [574, 4] width 1149 height 1532
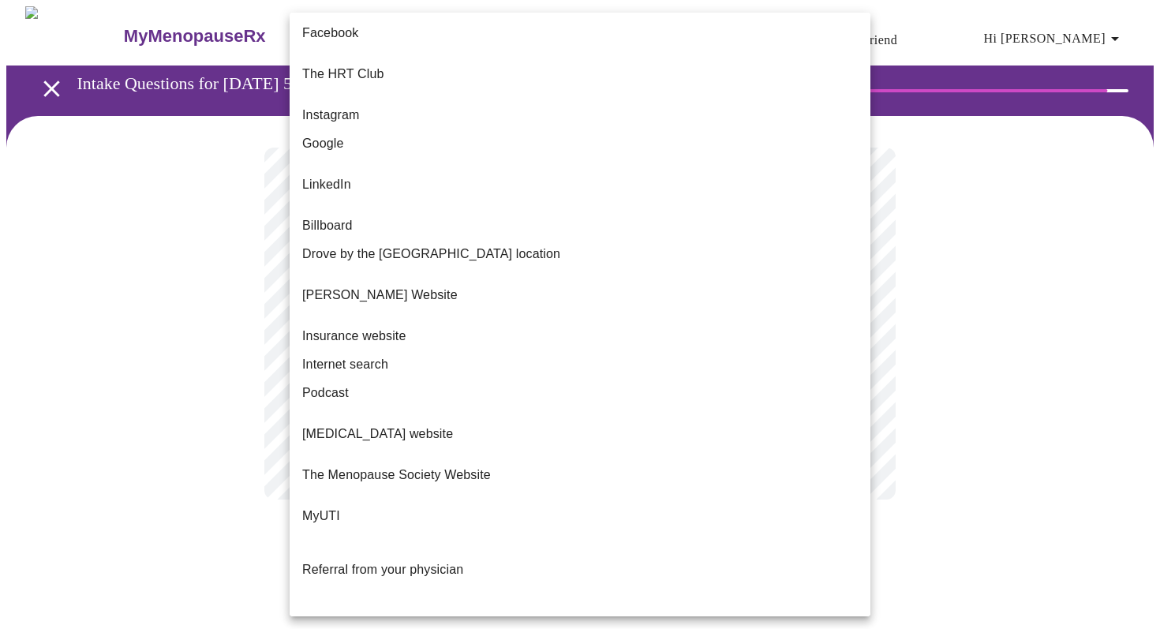
click at [851, 324] on body "MyMenopauseRx Appointments Messaging Labs Uploads Medications Community Refer a…" at bounding box center [580, 268] width 1148 height 525
click at [512, 597] on li "Referral from a current patient." at bounding box center [580, 624] width 581 height 54
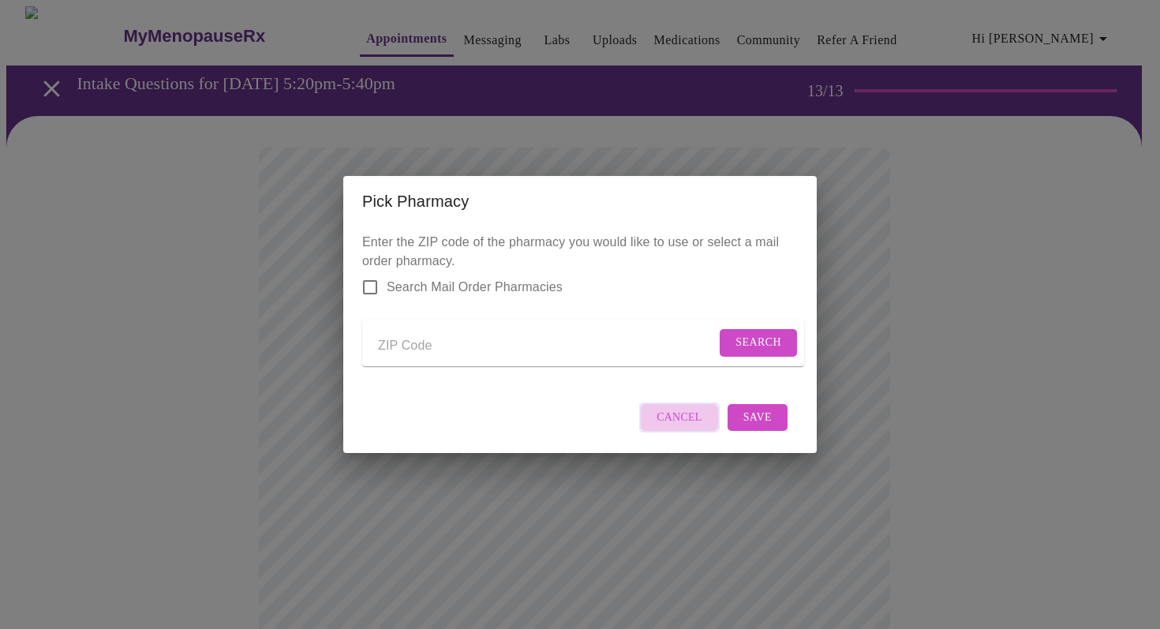
click at [665, 428] on span "Cancel" at bounding box center [680, 418] width 46 height 20
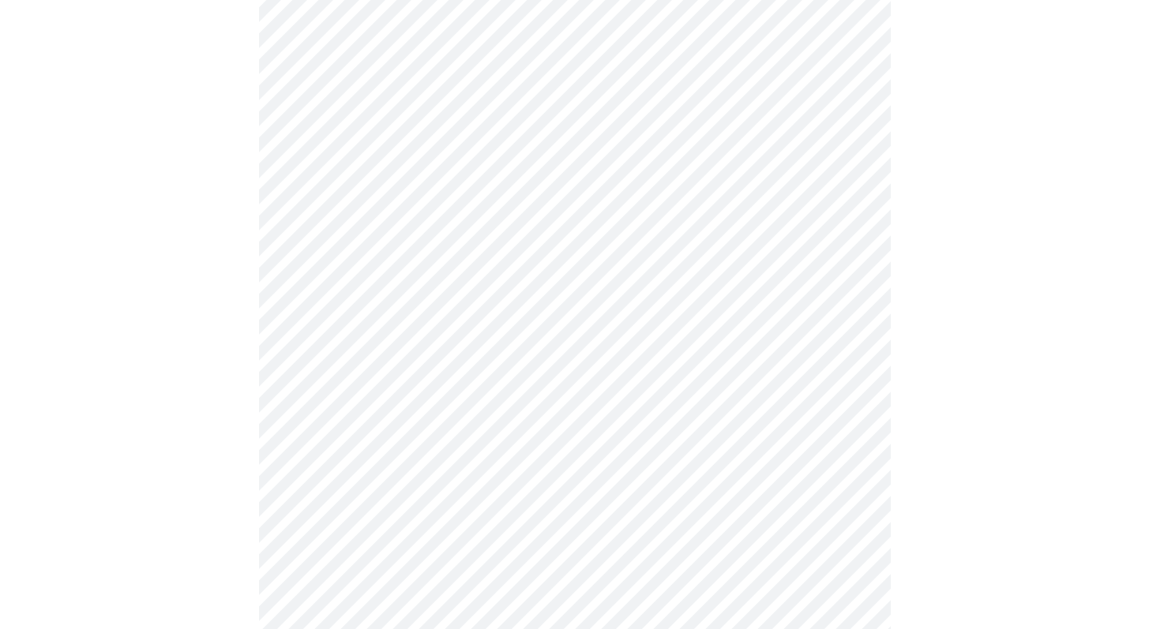
scroll to position [324, 0]
drag, startPoint x: 1160, startPoint y: 236, endPoint x: 1160, endPoint y: 388, distance: 152.4
click at [1148, 388] on html "MyMenopauseRx Appointments Messaging Labs Uploads Medications Community Refer a…" at bounding box center [574, 351] width 1149 height 1350
